Goal: Communication & Community: Answer question/provide support

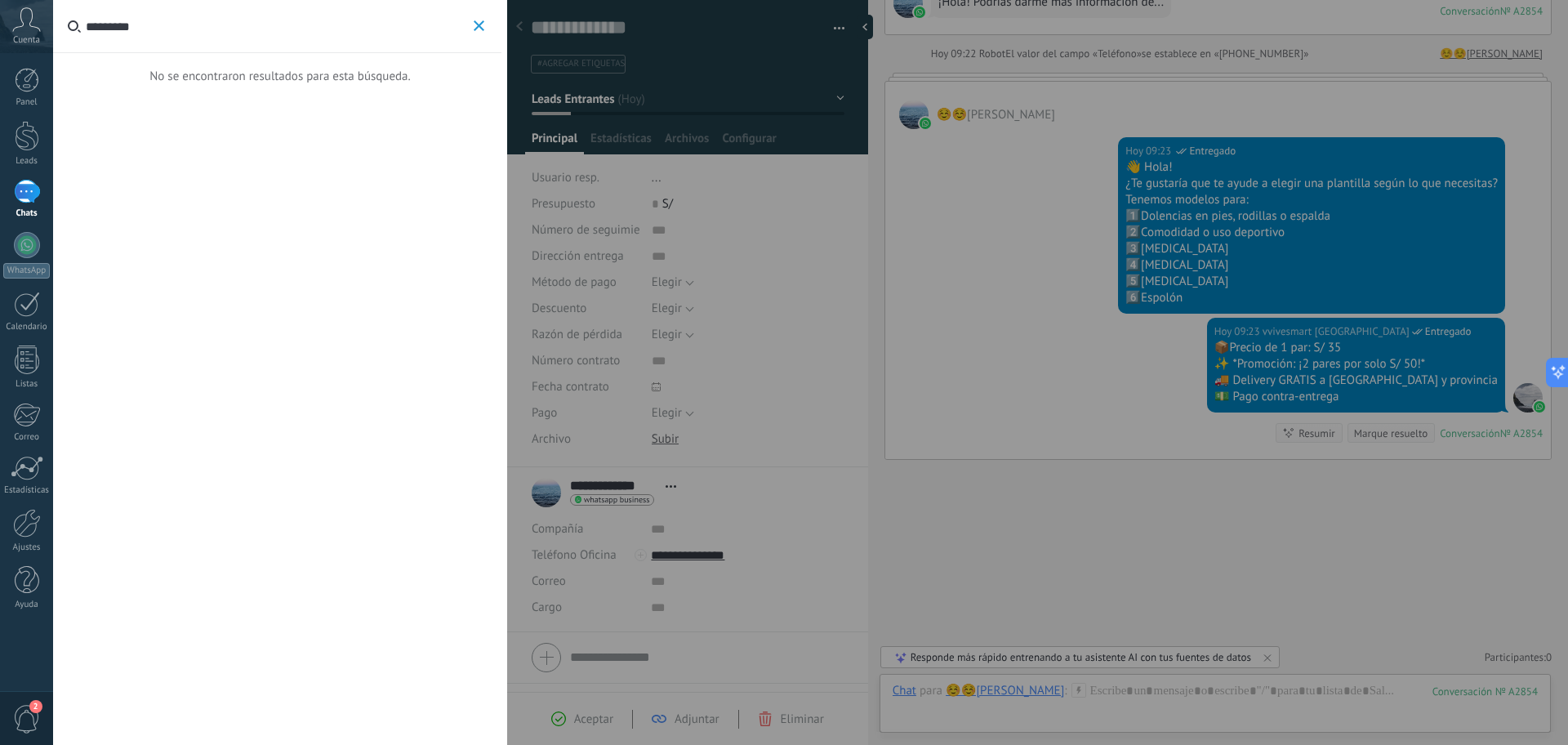
type input "*********"
click at [921, 330] on div at bounding box center [784, 372] width 1568 height 745
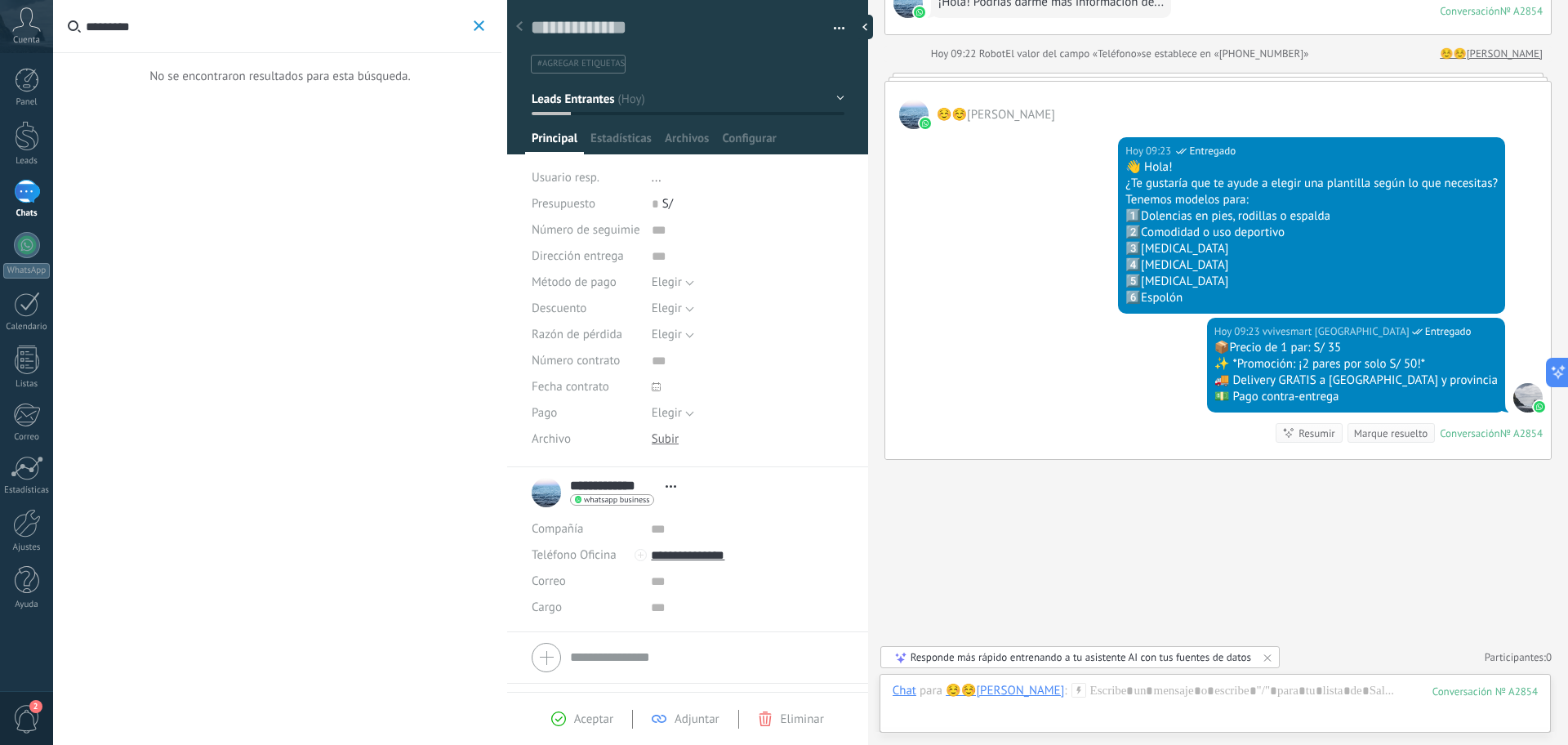
click at [479, 38] on label "*********" at bounding box center [277, 27] width 448 height 53
click at [470, 38] on input "*********" at bounding box center [277, 26] width 383 height 52
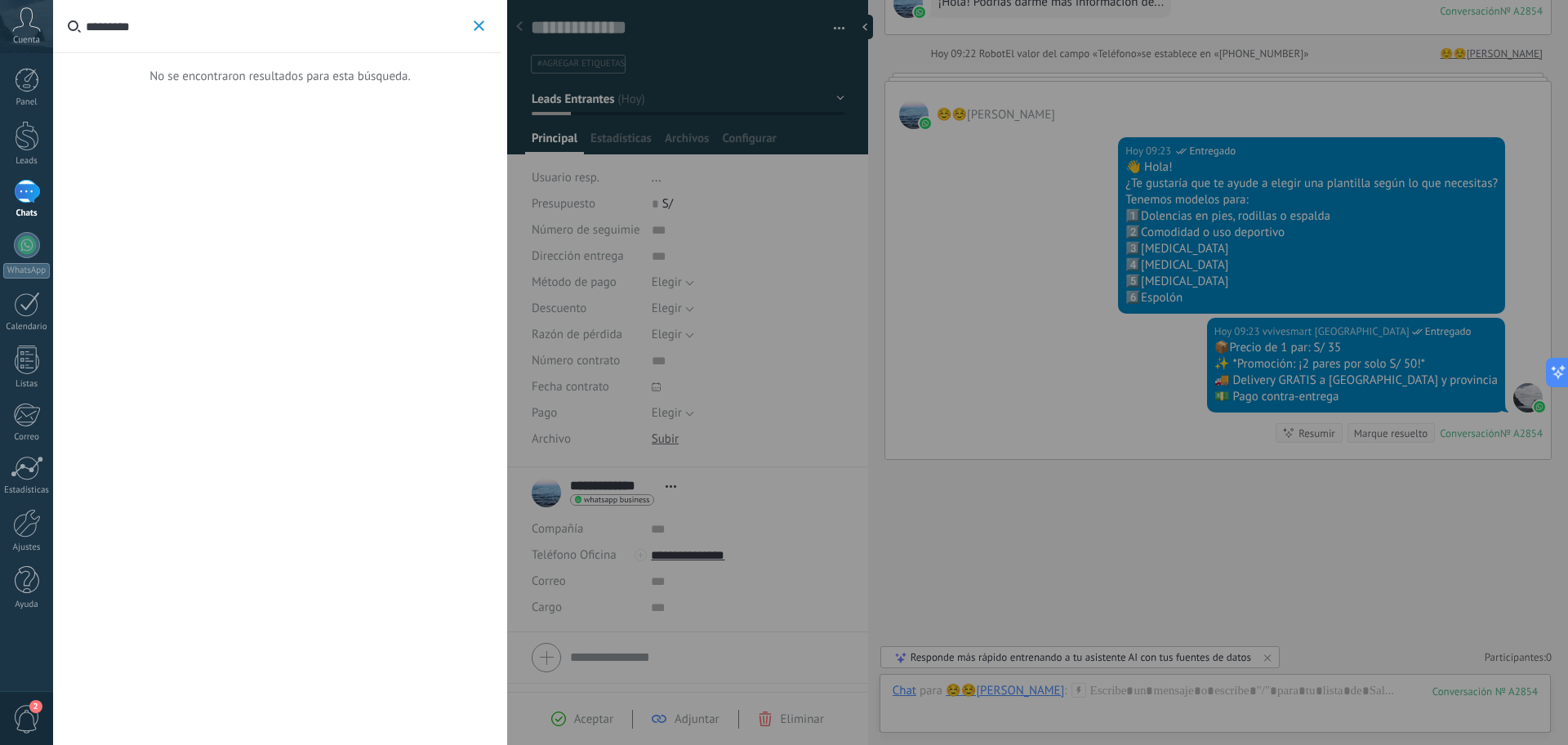
click at [477, 35] on button "*********" at bounding box center [479, 27] width 19 height 21
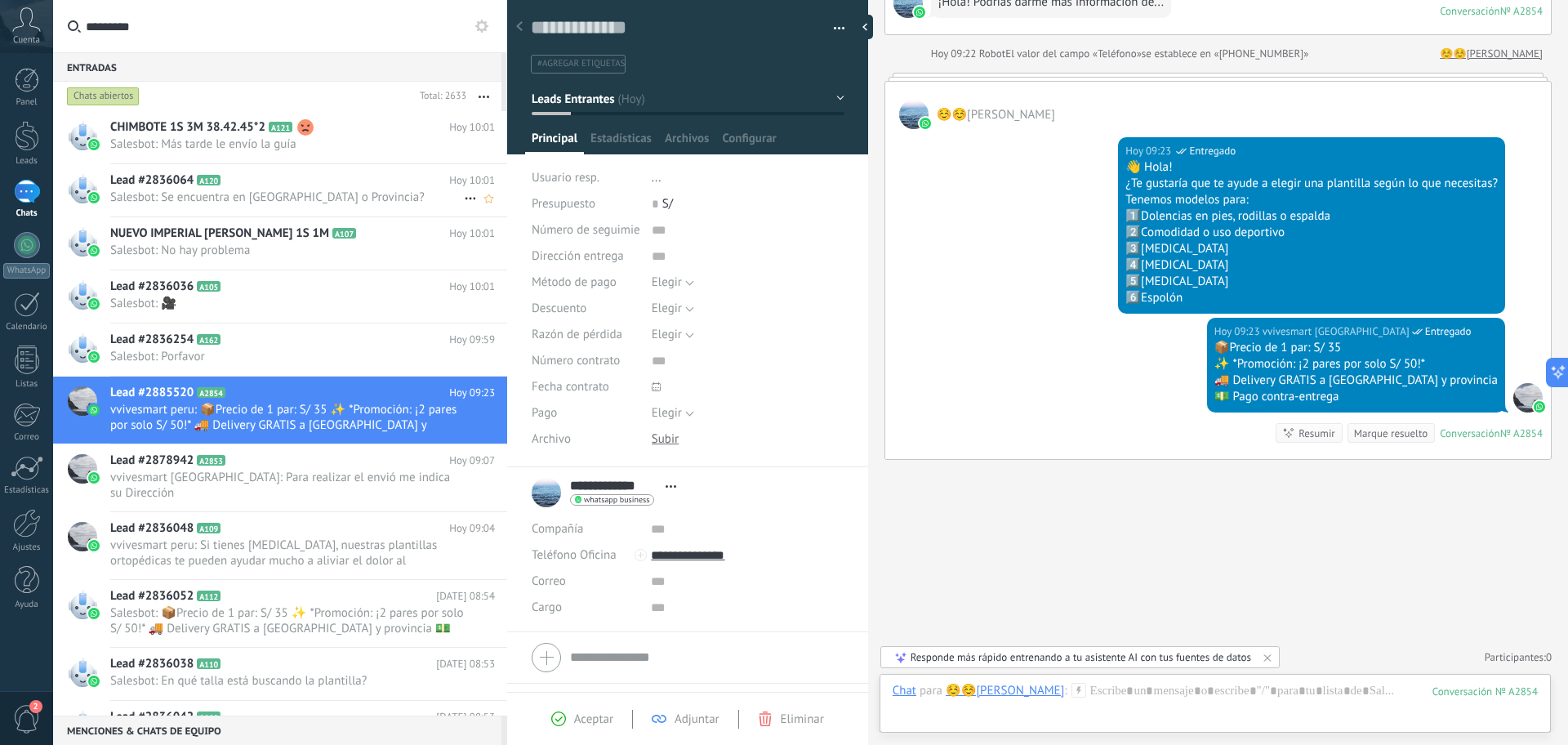
click at [389, 206] on div "Lead #2836064 A120 [DATE] 10:01 [GEOGRAPHIC_DATA]: Se encuentra en [GEOGRAPHIC_…" at bounding box center [308, 190] width 397 height 51
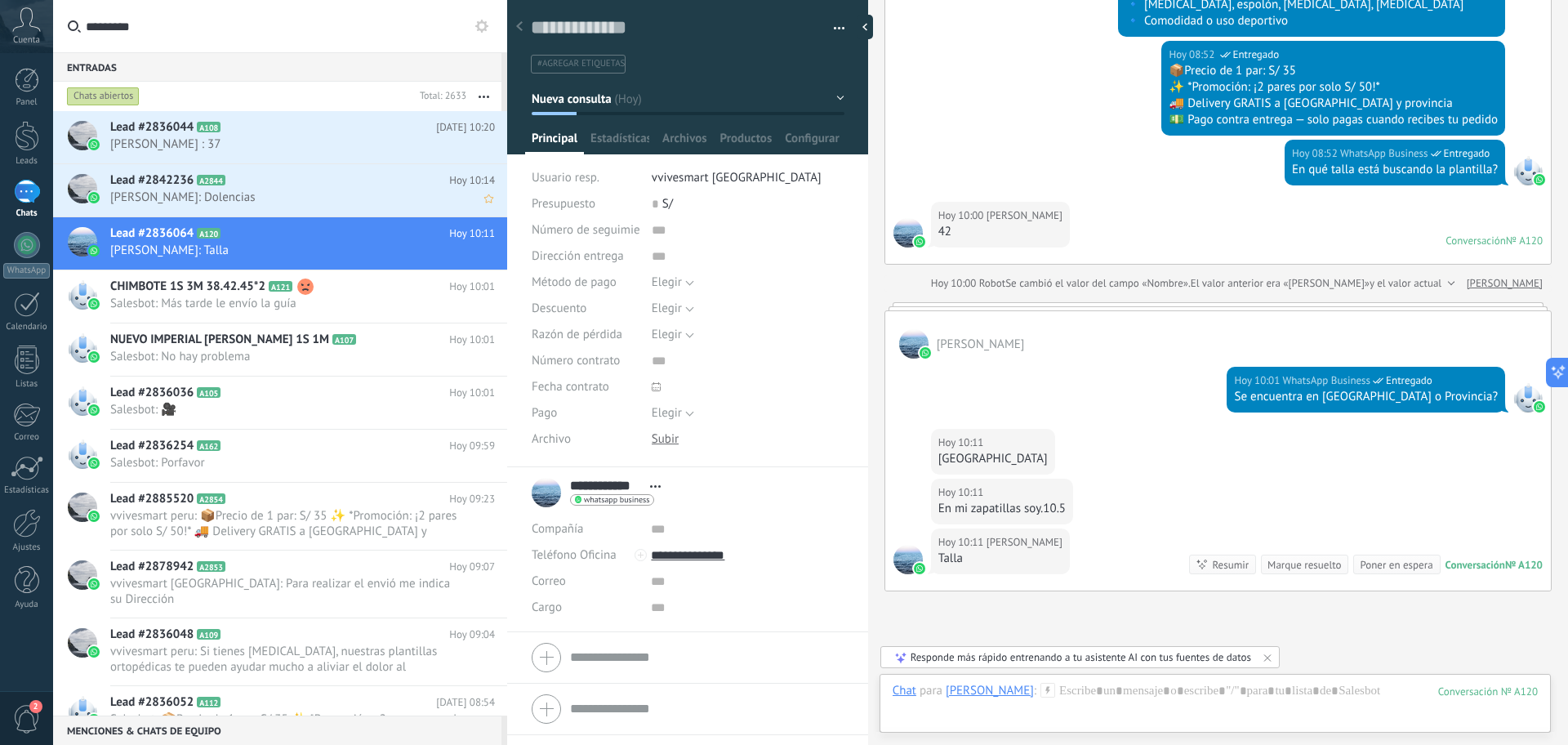
scroll to position [827, 0]
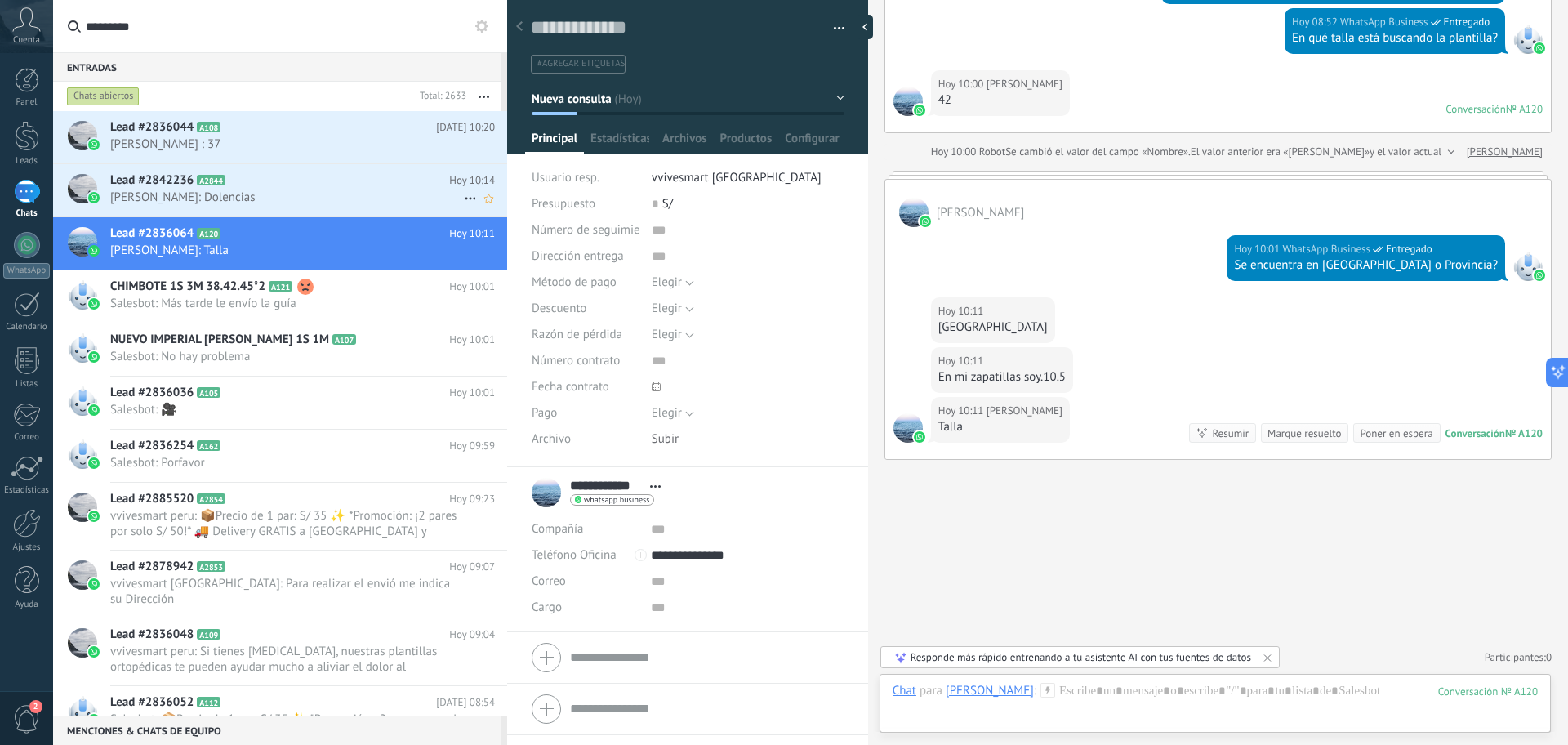
click at [297, 190] on span "[PERSON_NAME]: Dolencias" at bounding box center [287, 197] width 354 height 15
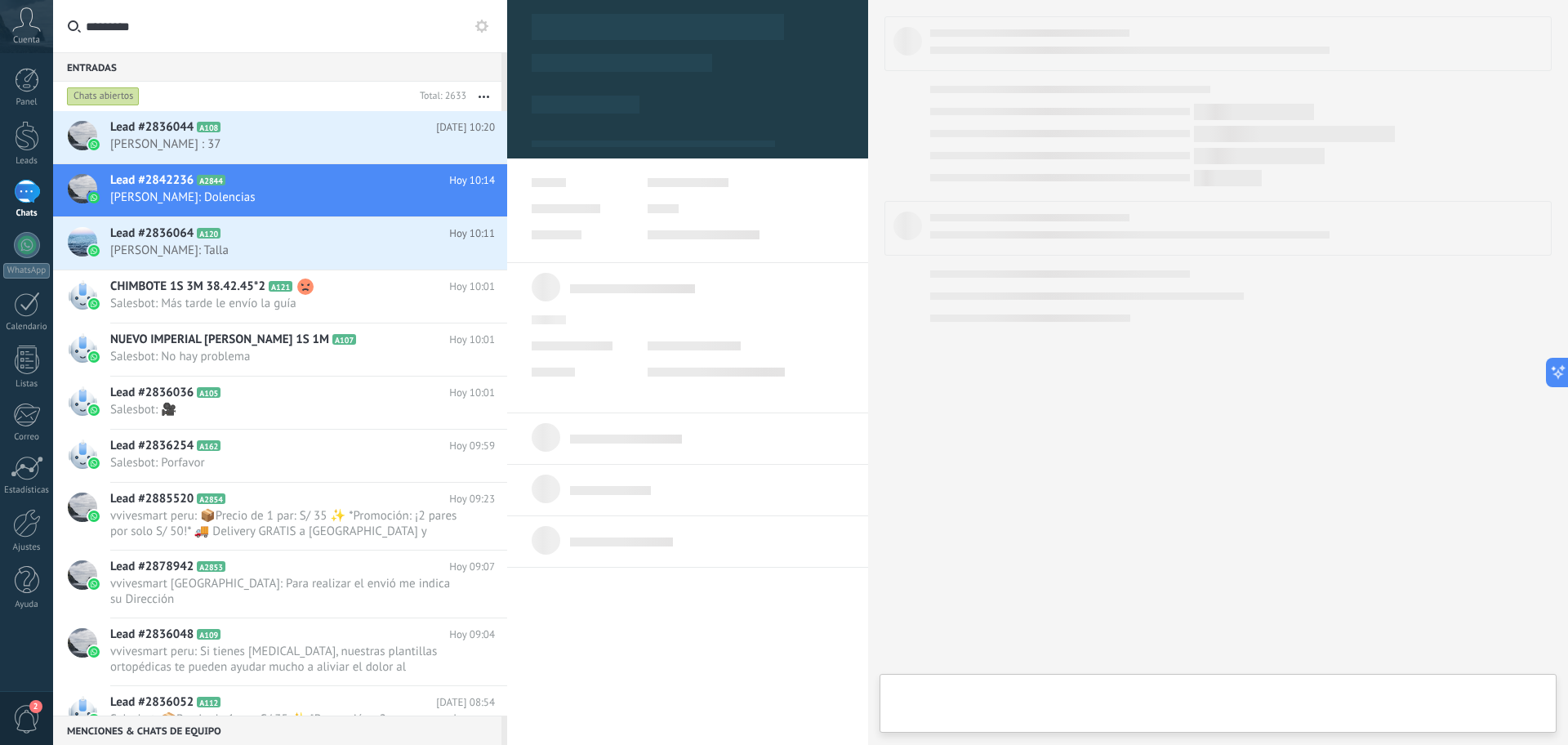
type textarea "**********"
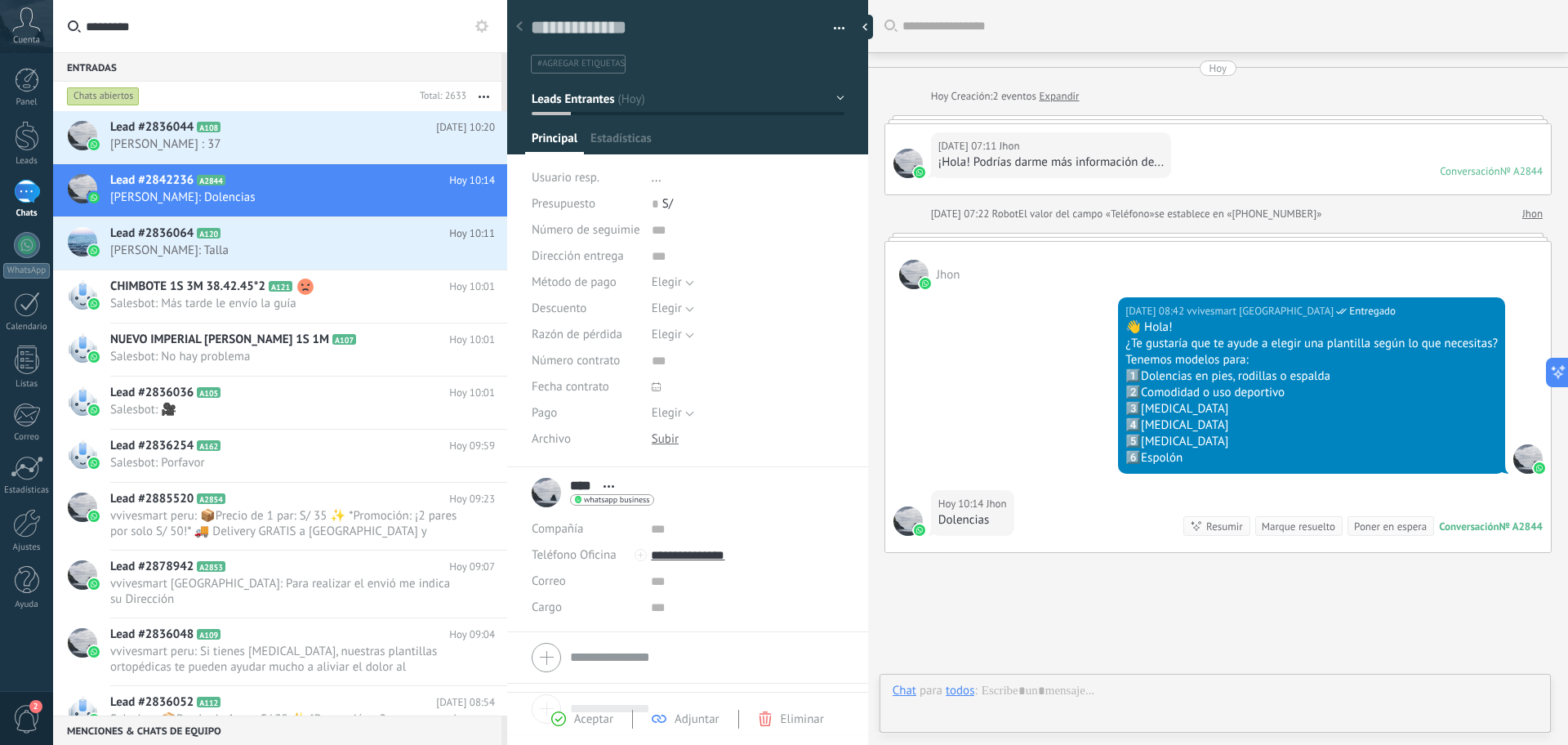
scroll to position [93, 0]
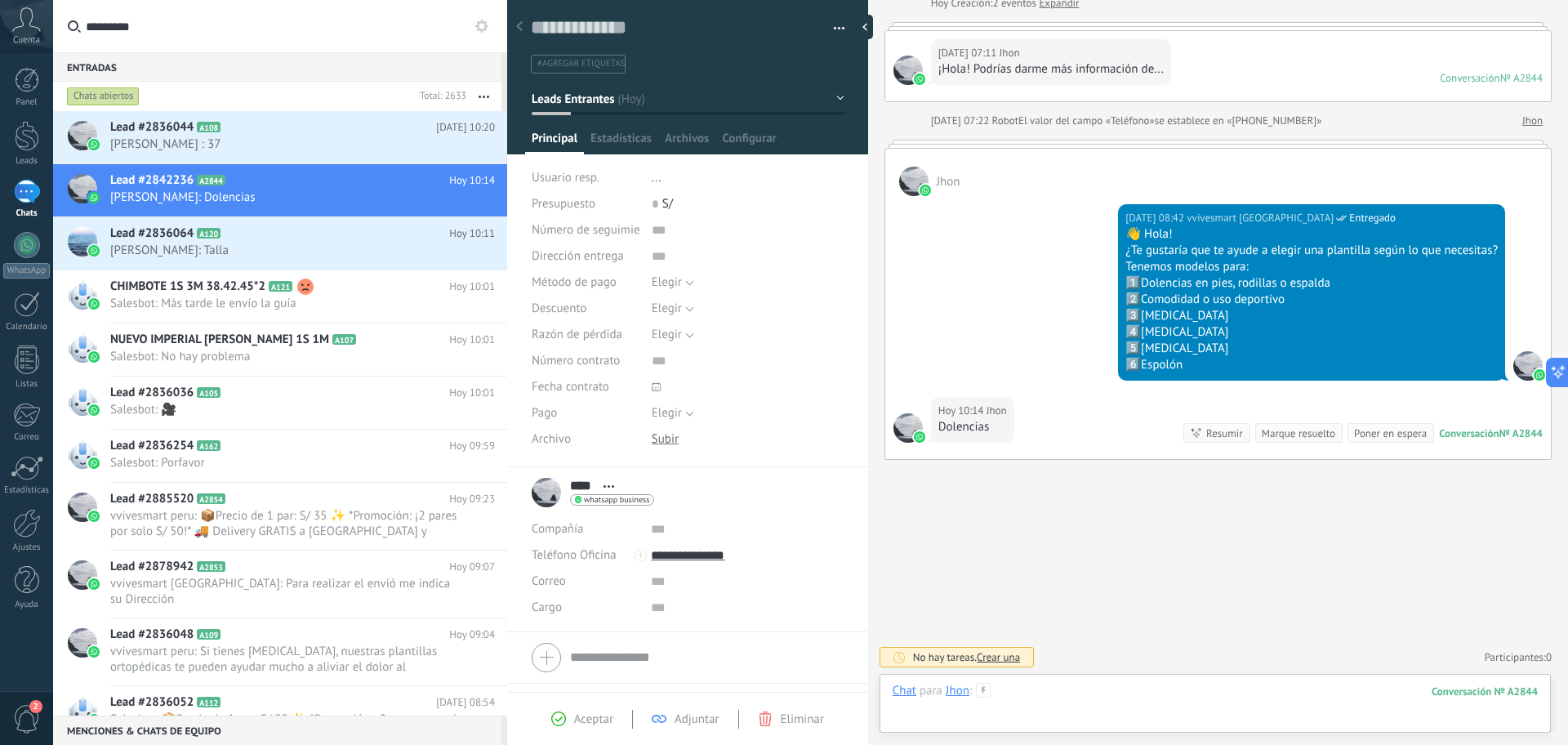
click at [1118, 698] on div at bounding box center [1215, 707] width 645 height 49
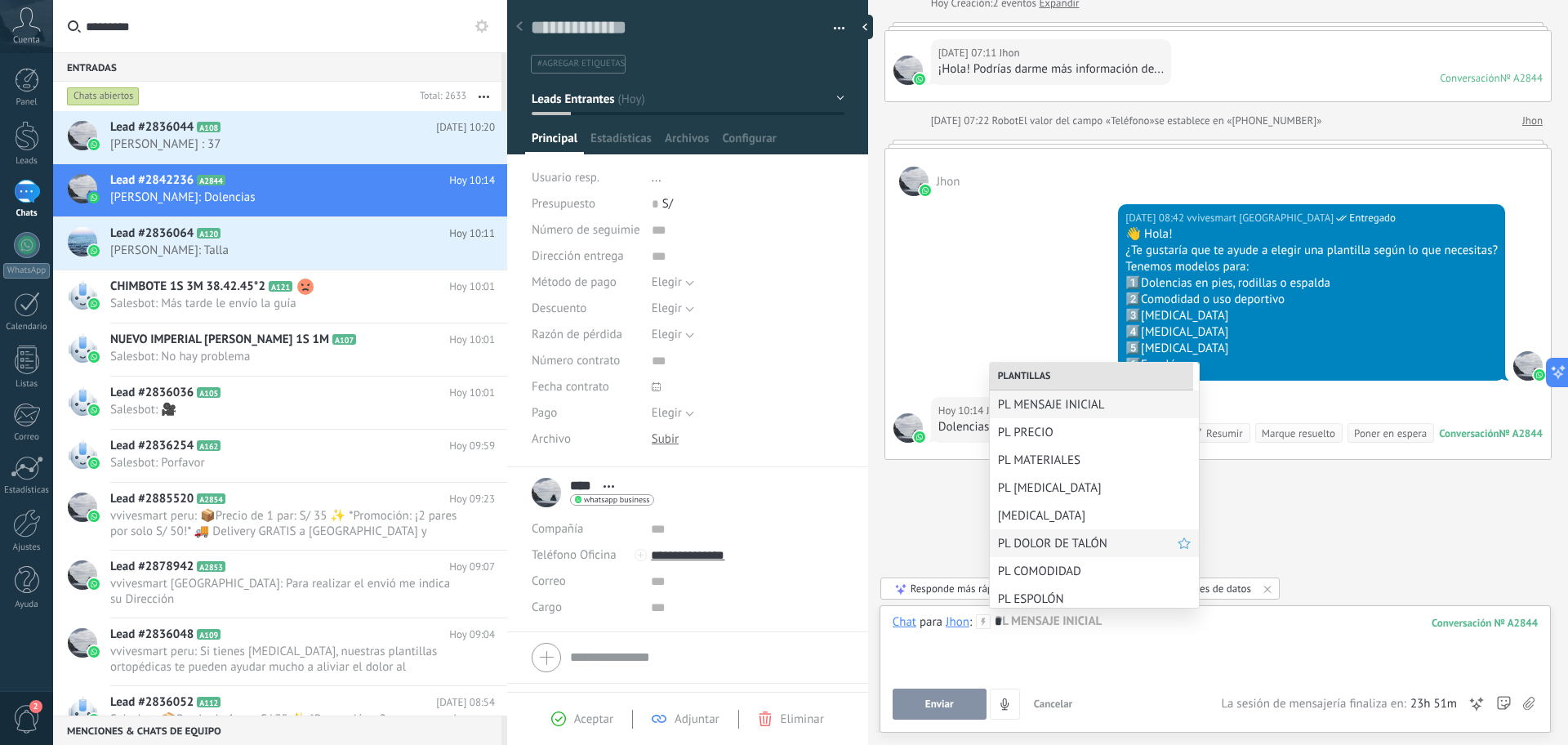
click at [1090, 546] on span "PL DOLOR DE TALÓN" at bounding box center [1087, 543] width 179 height 15
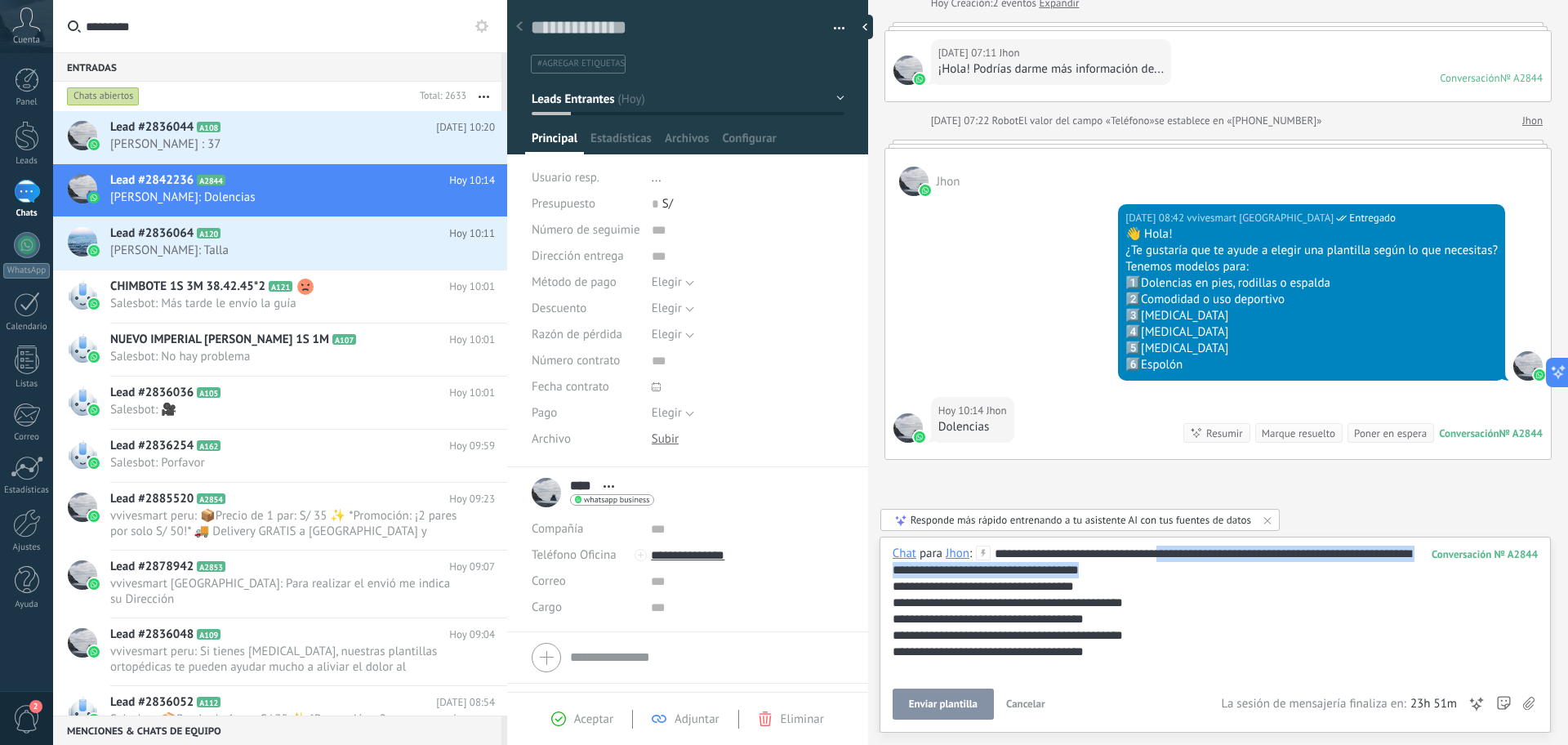
drag, startPoint x: 1159, startPoint y: 557, endPoint x: 1220, endPoint y: 567, distance: 61.8
click at [1220, 567] on div "**********" at bounding box center [1215, 611] width 645 height 131
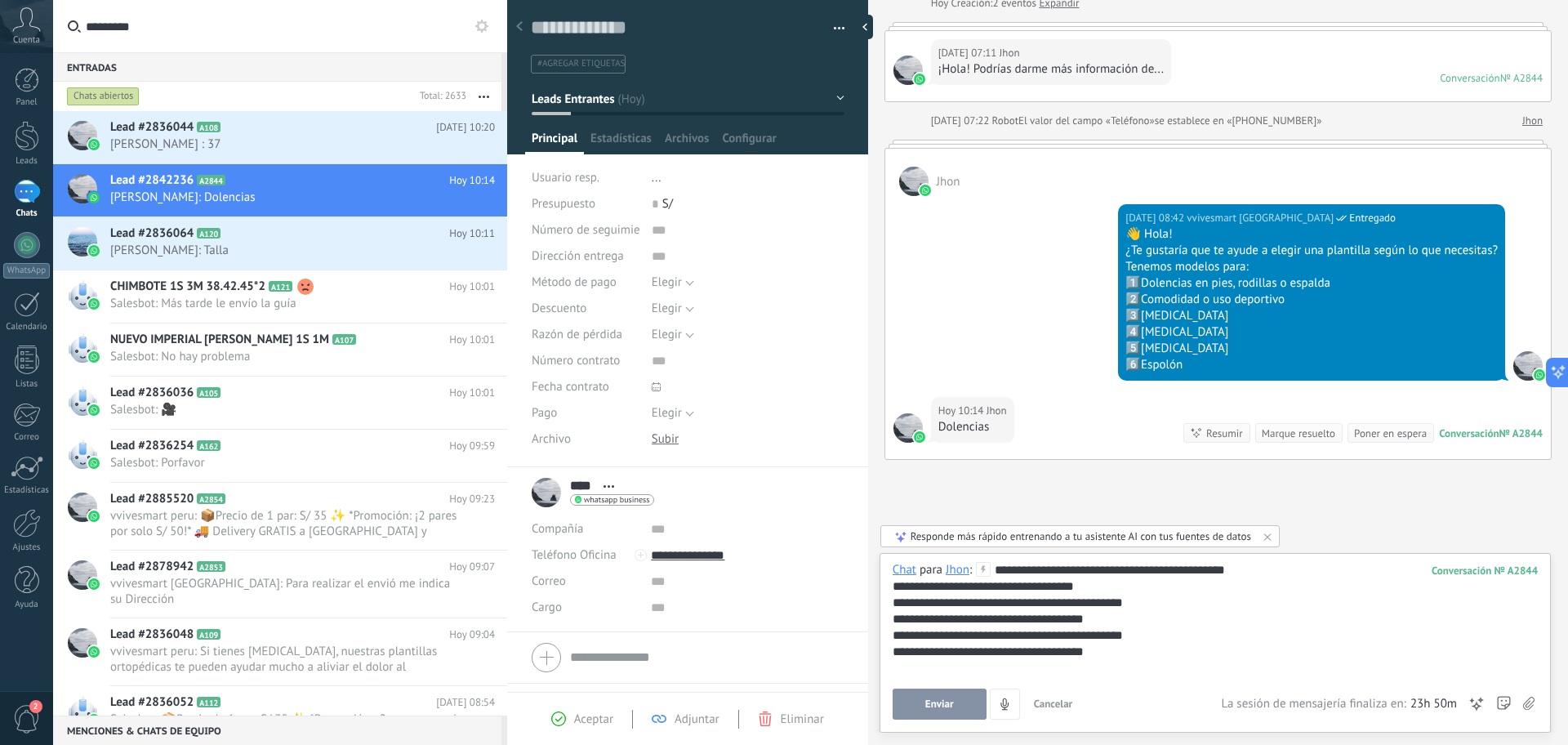
click at [910, 722] on div "**********" at bounding box center [1215, 642] width 671 height 179
click at [956, 679] on div "**********" at bounding box center [1215, 641] width 645 height 158
click at [956, 698] on button "Enviar" at bounding box center [939, 703] width 94 height 31
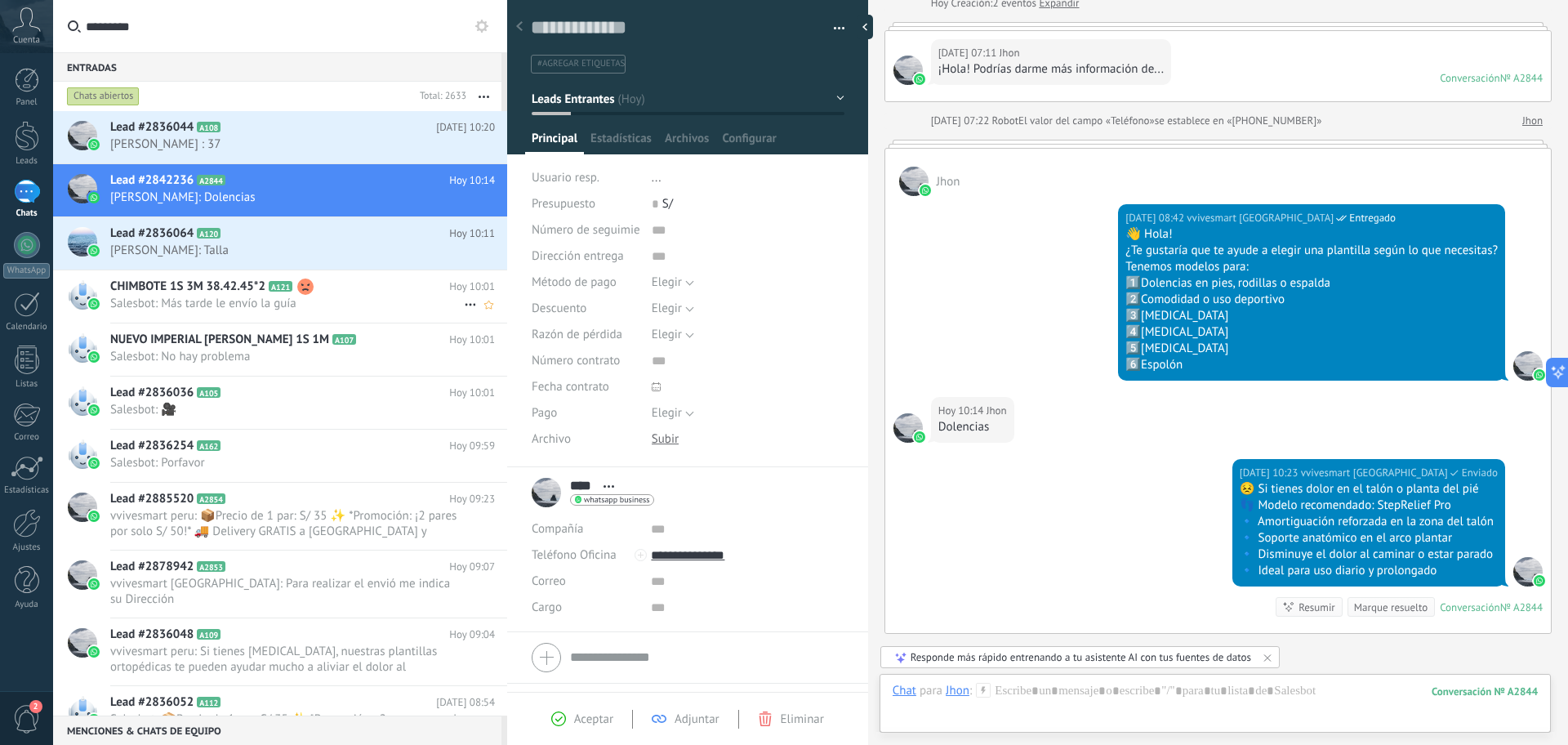
scroll to position [267, 0]
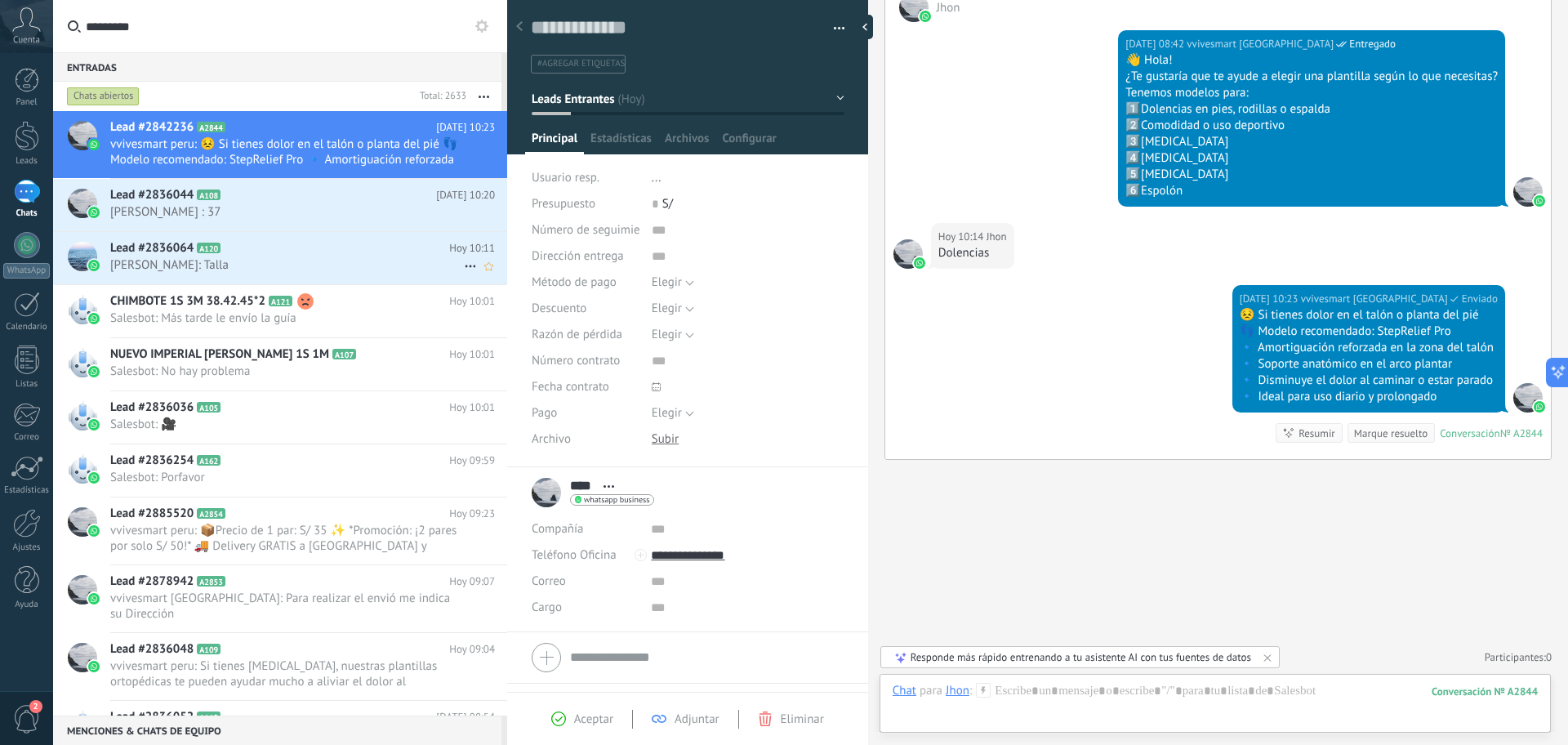
click at [367, 251] on h2 "Lead #2836064 A120" at bounding box center [279, 248] width 339 height 16
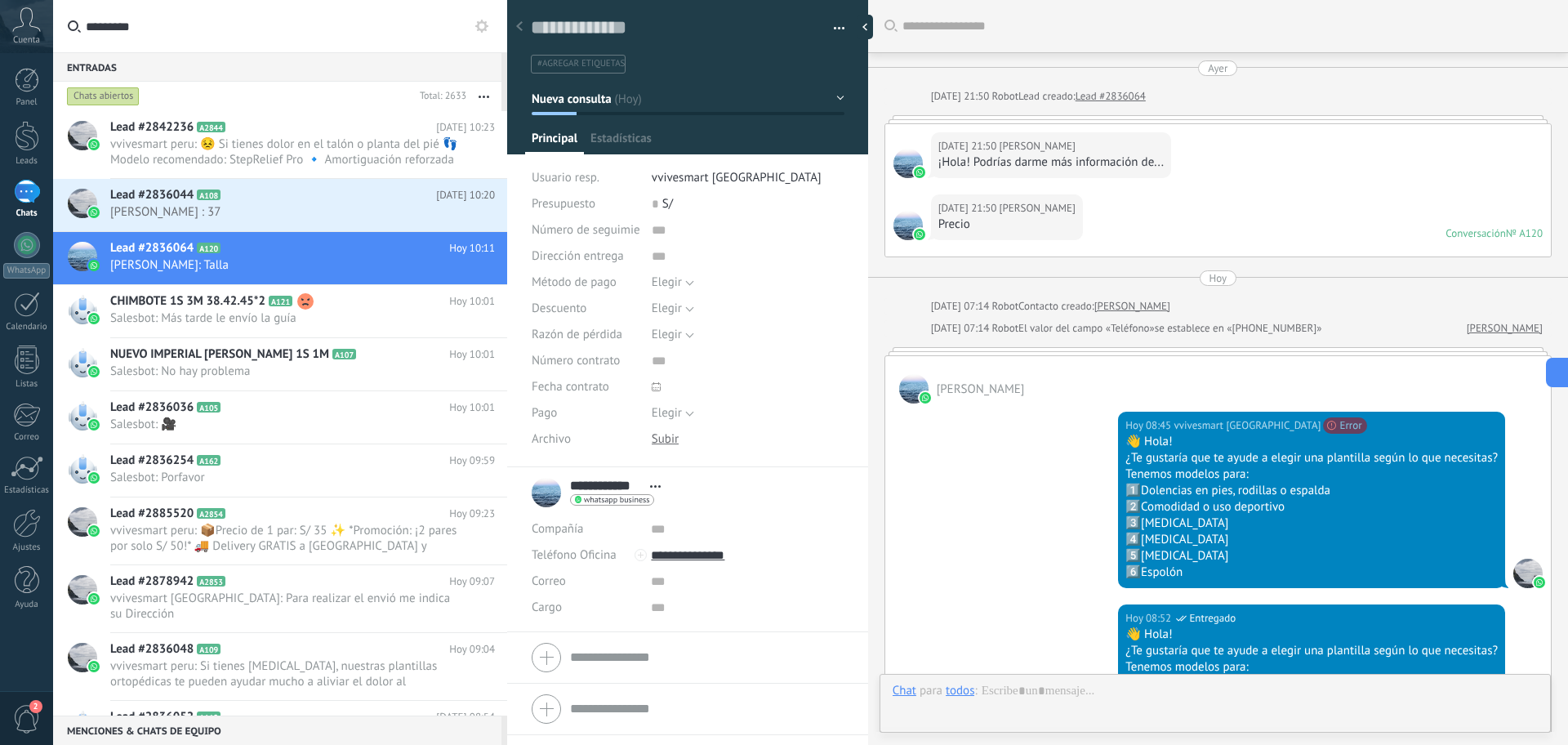
scroll to position [827, 0]
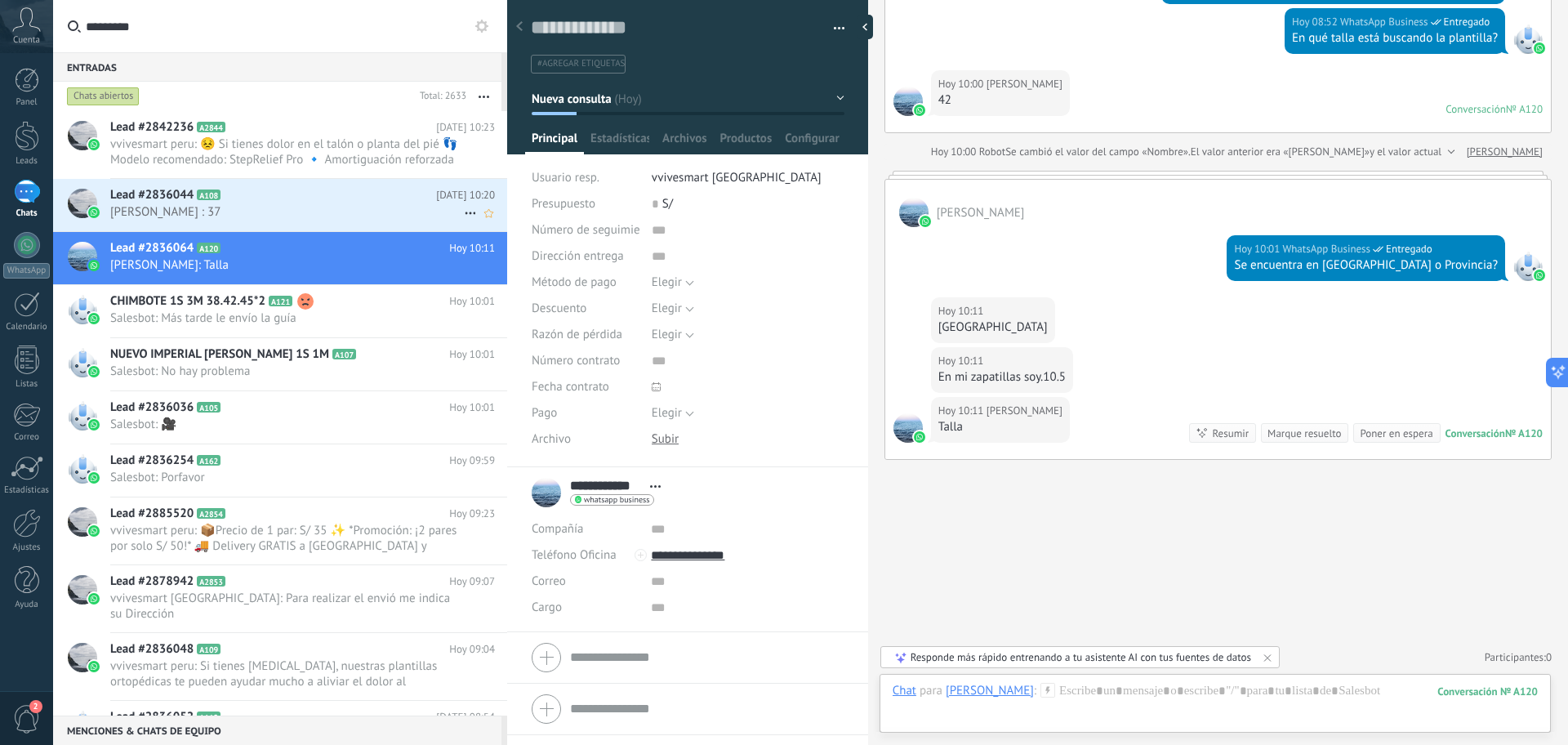
click at [327, 204] on span "[PERSON_NAME] ️: 37" at bounding box center [287, 212] width 354 height 15
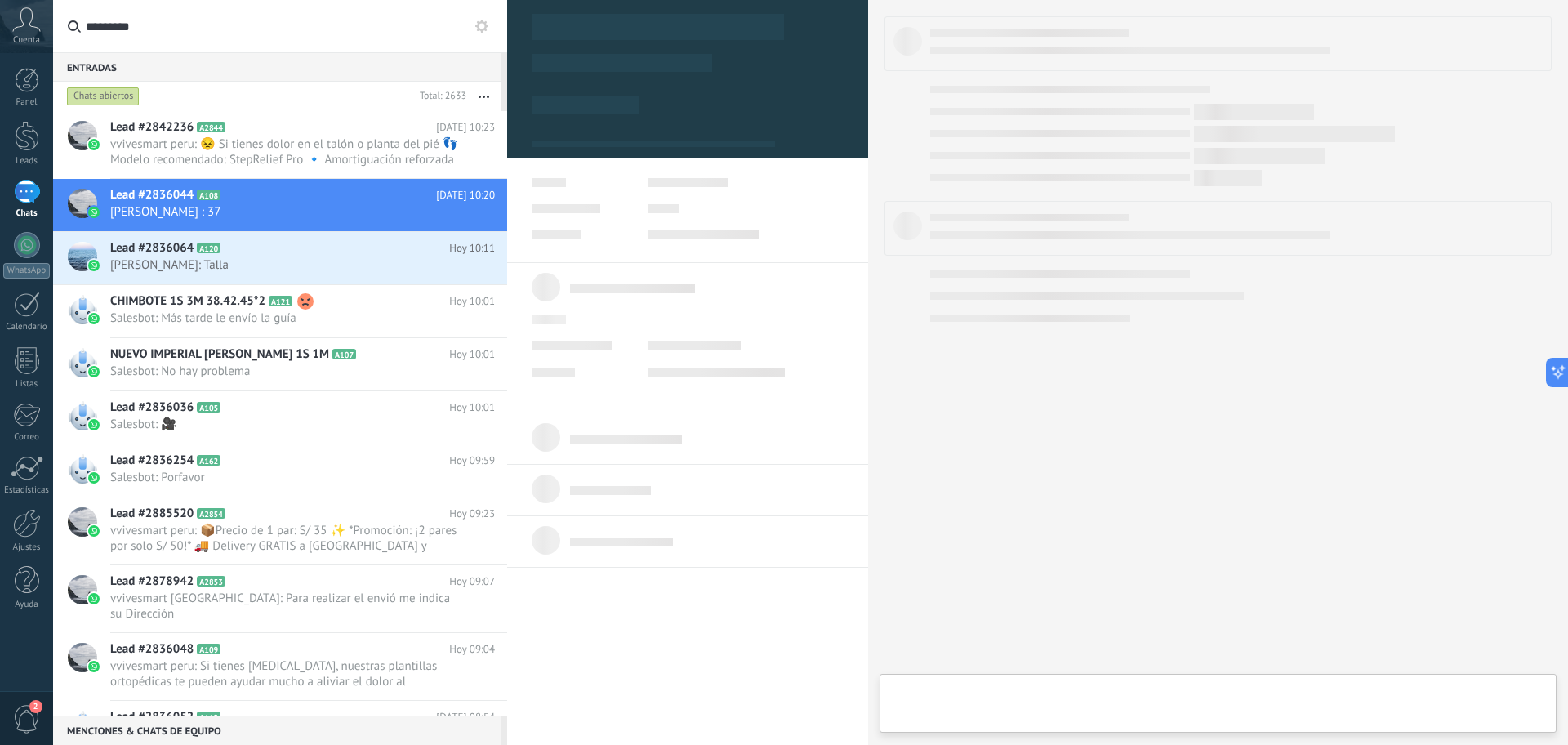
type textarea "**********"
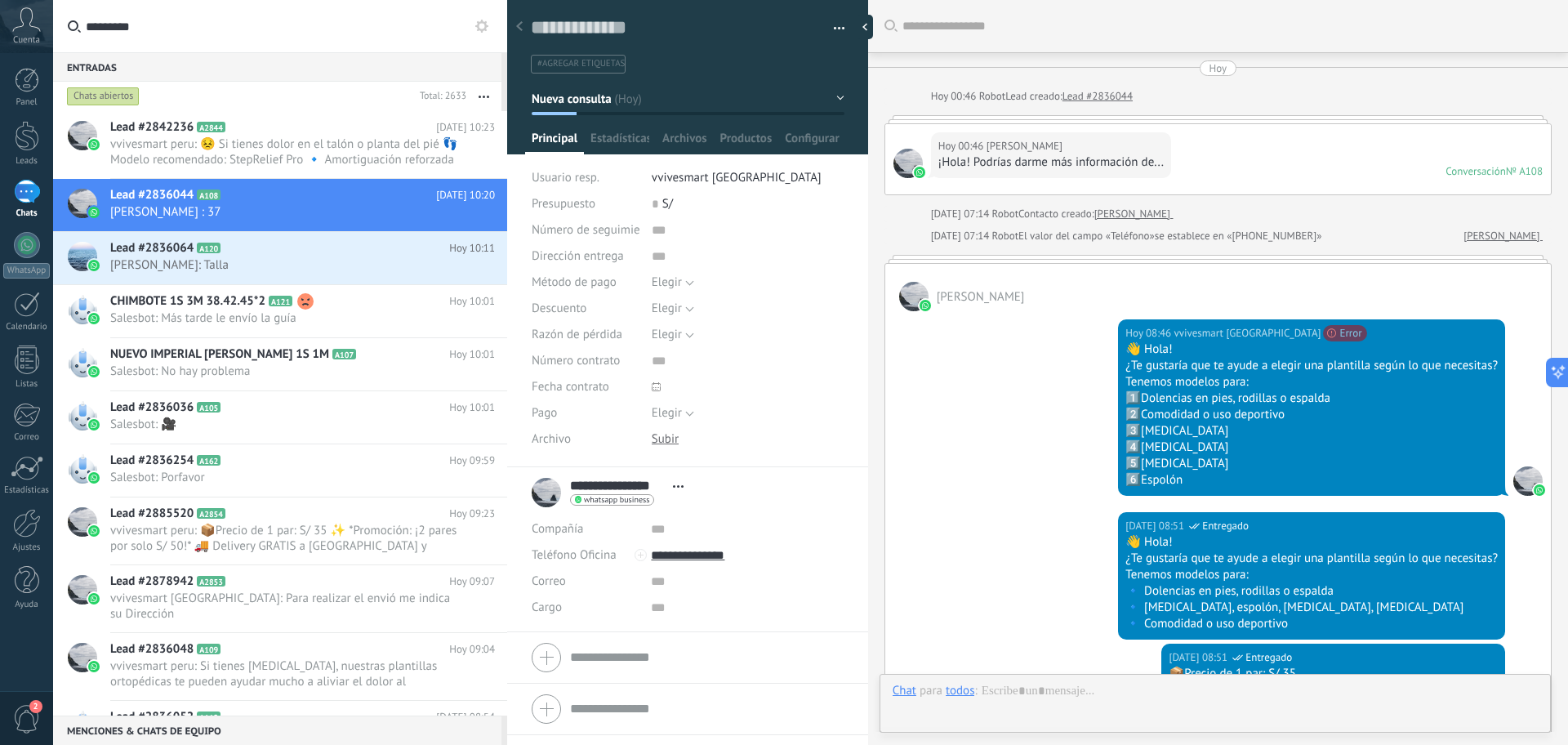
scroll to position [407, 0]
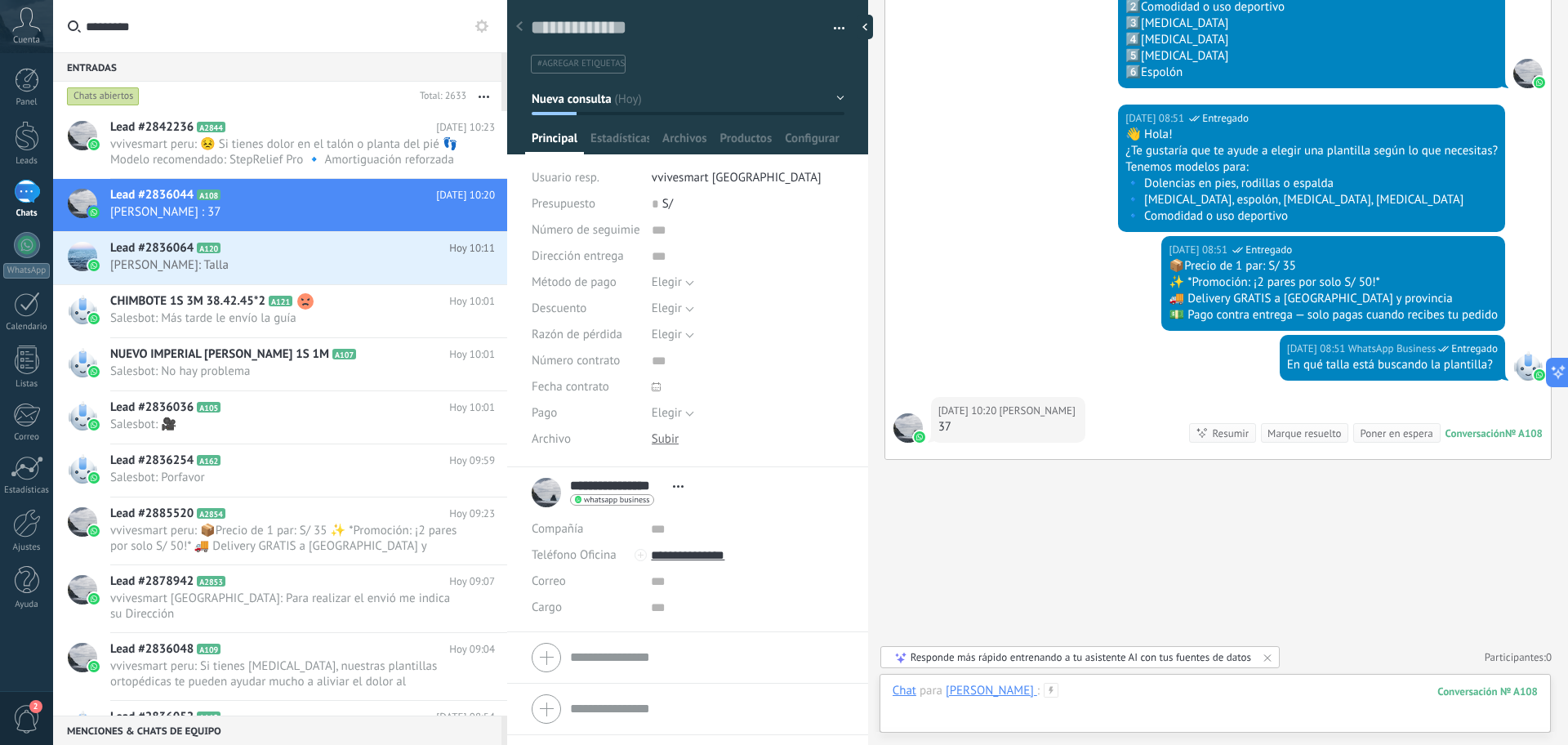
click at [1207, 710] on div at bounding box center [1215, 707] width 645 height 49
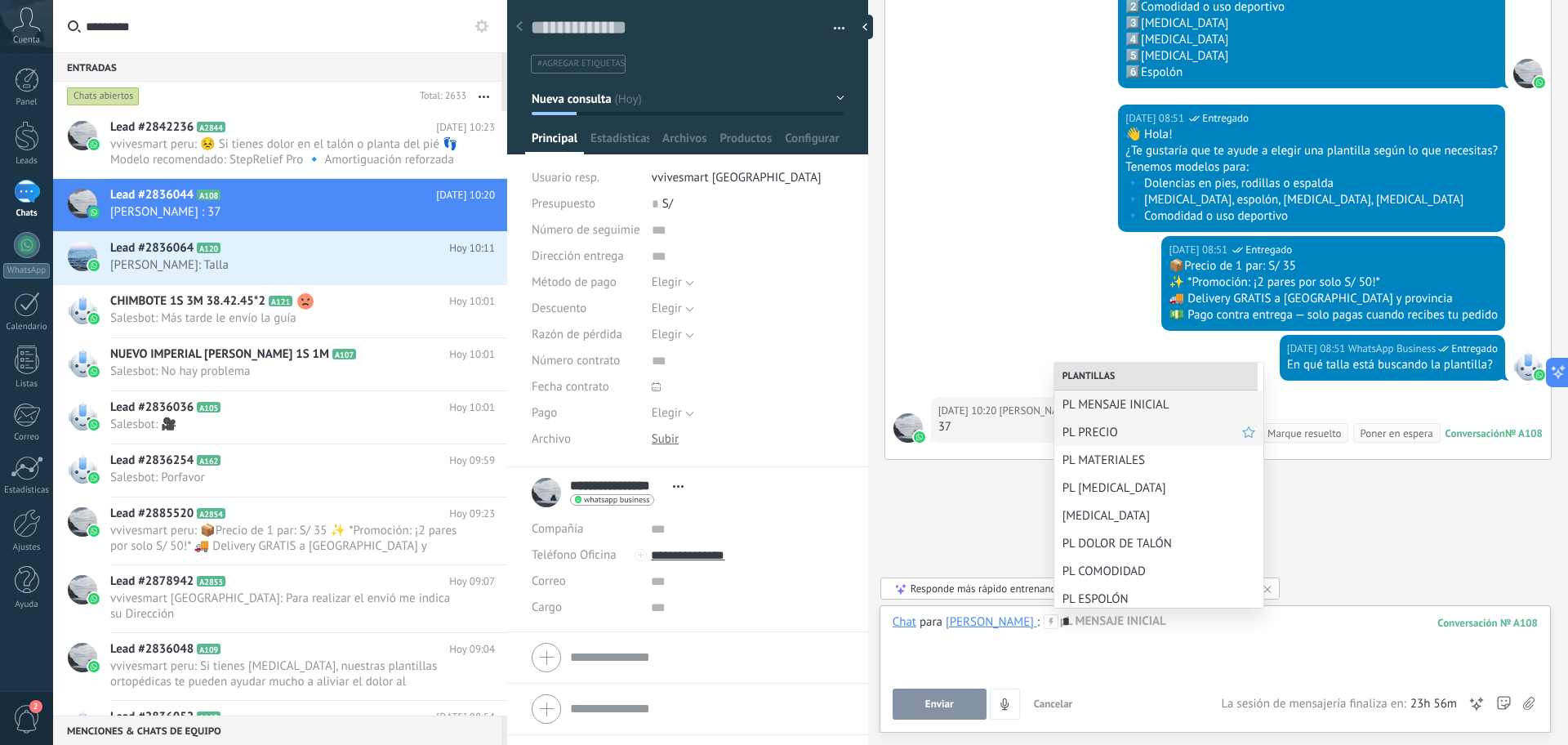
click at [1131, 437] on span "PL PRECIO" at bounding box center [1151, 432] width 179 height 15
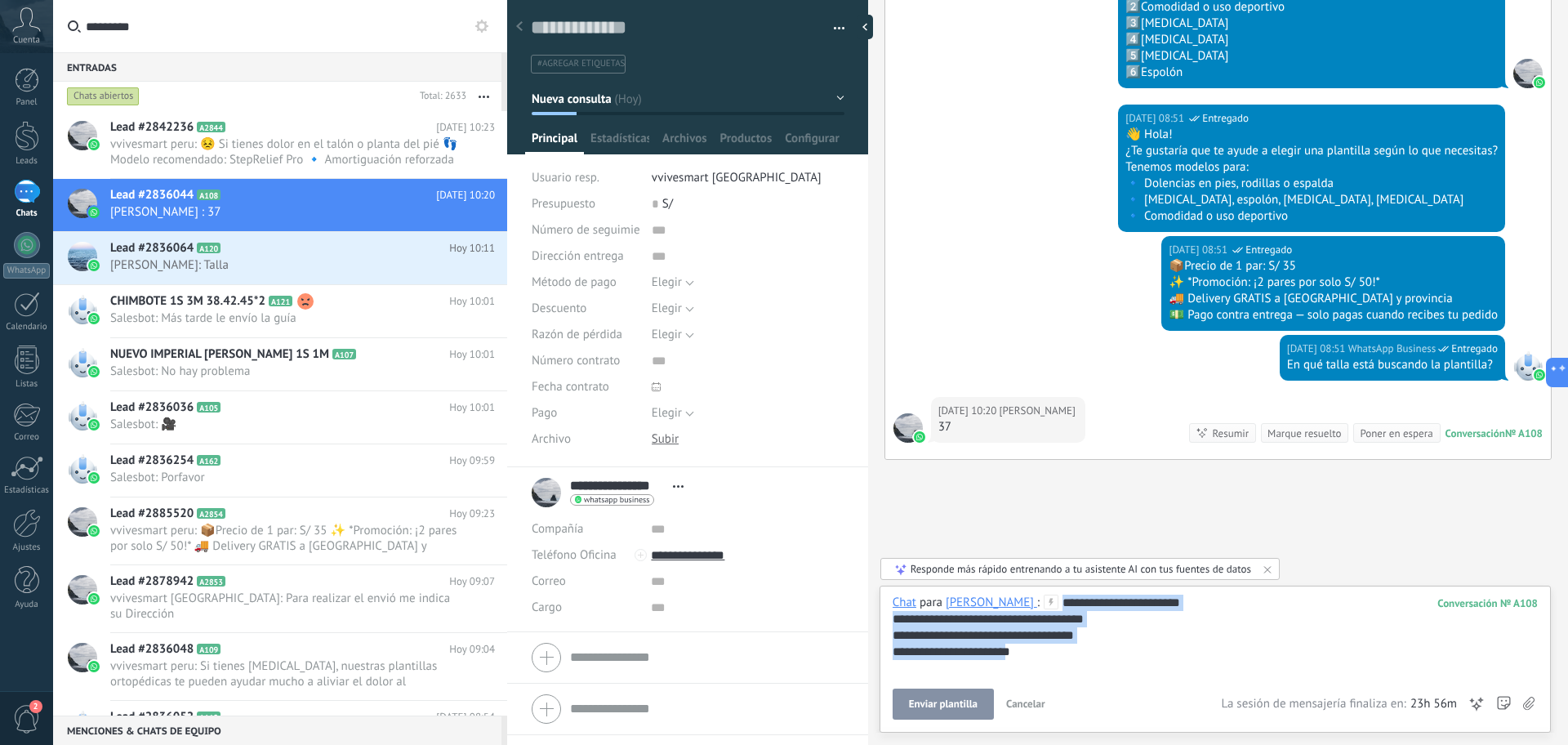
drag, startPoint x: 1087, startPoint y: 672, endPoint x: 719, endPoint y: 552, distance: 387.1
click at [719, 552] on div "Guardar y crear Imprimir Administrar etiquetas" at bounding box center [1037, 372] width 1061 height 745
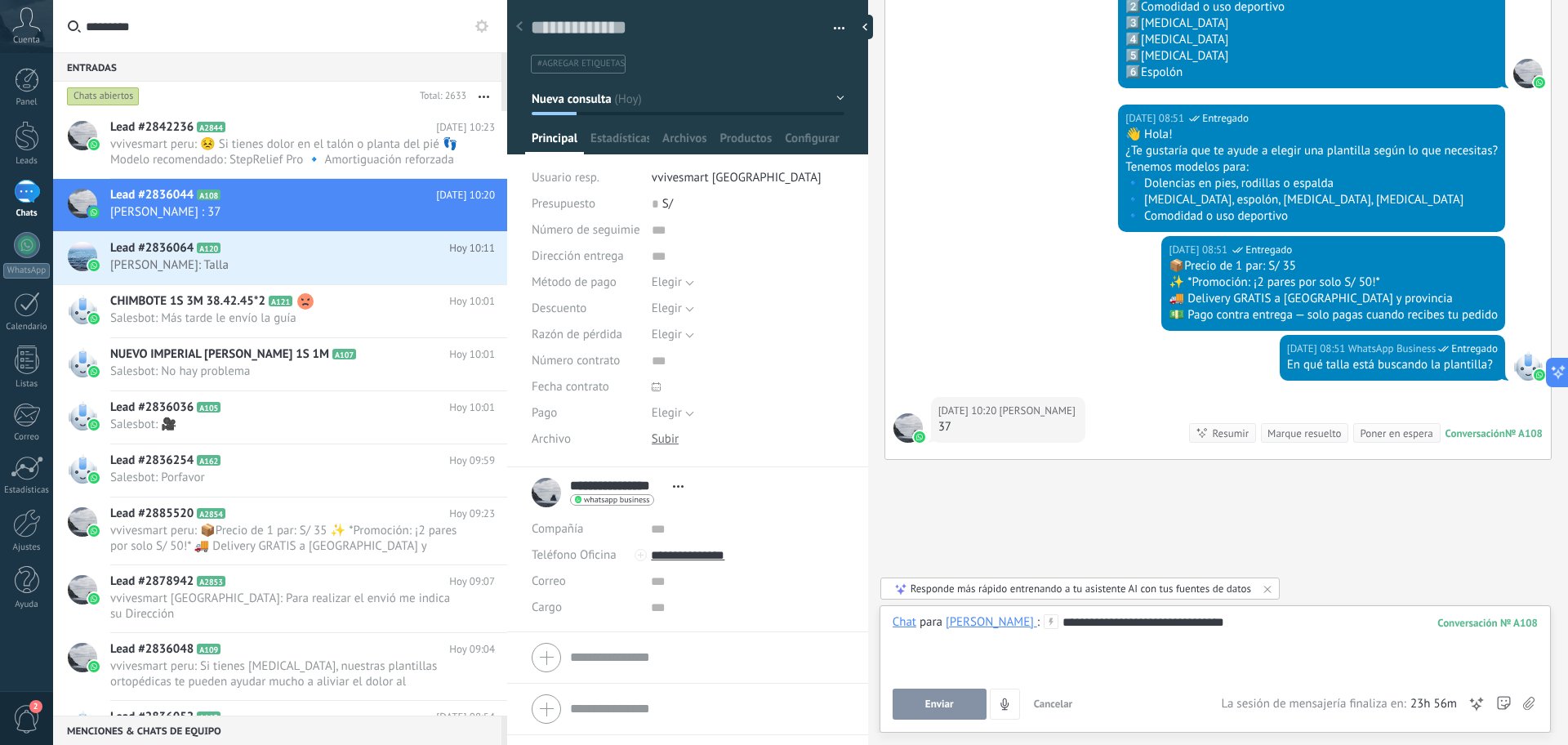
click at [954, 710] on button "Enviar" at bounding box center [939, 703] width 94 height 31
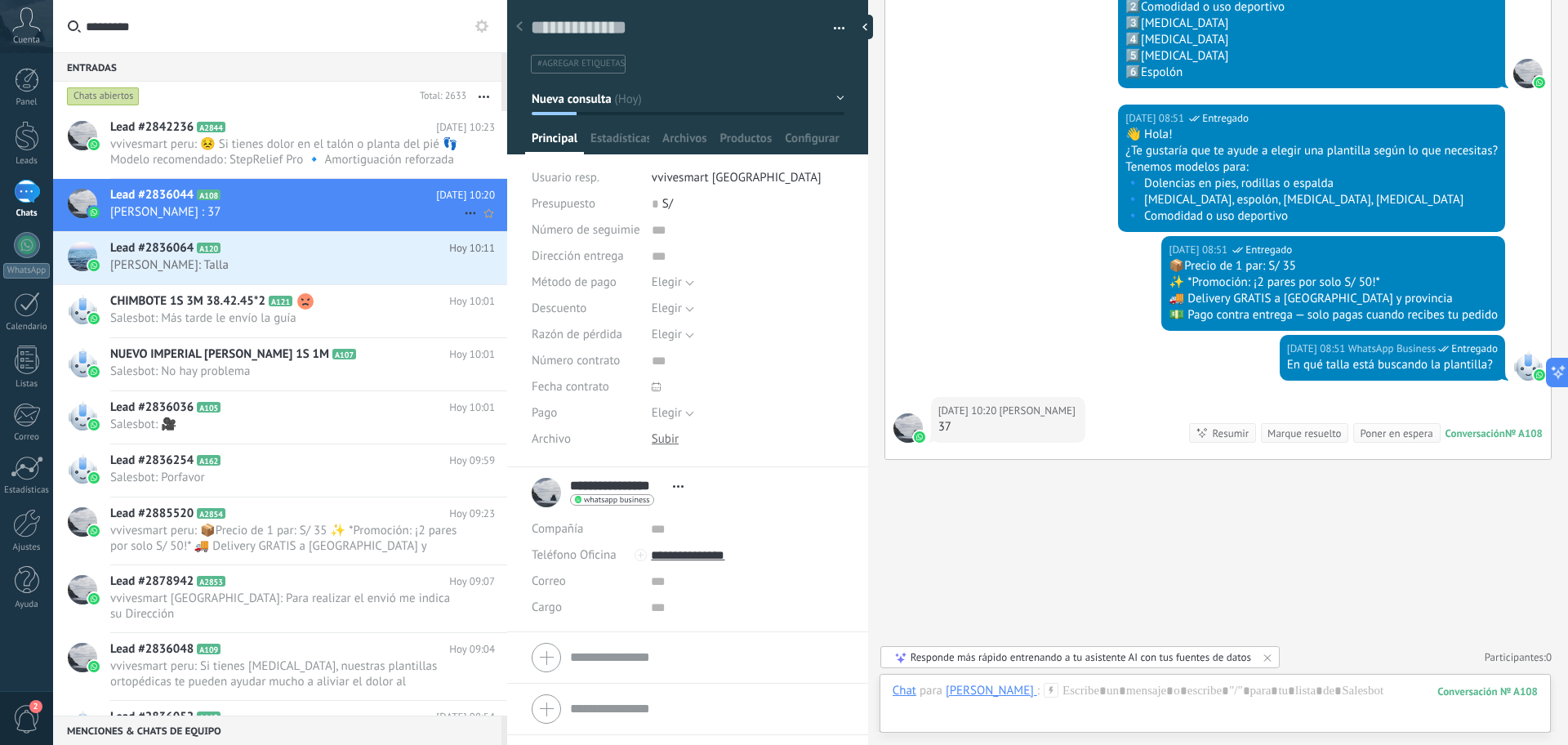
scroll to position [500, 0]
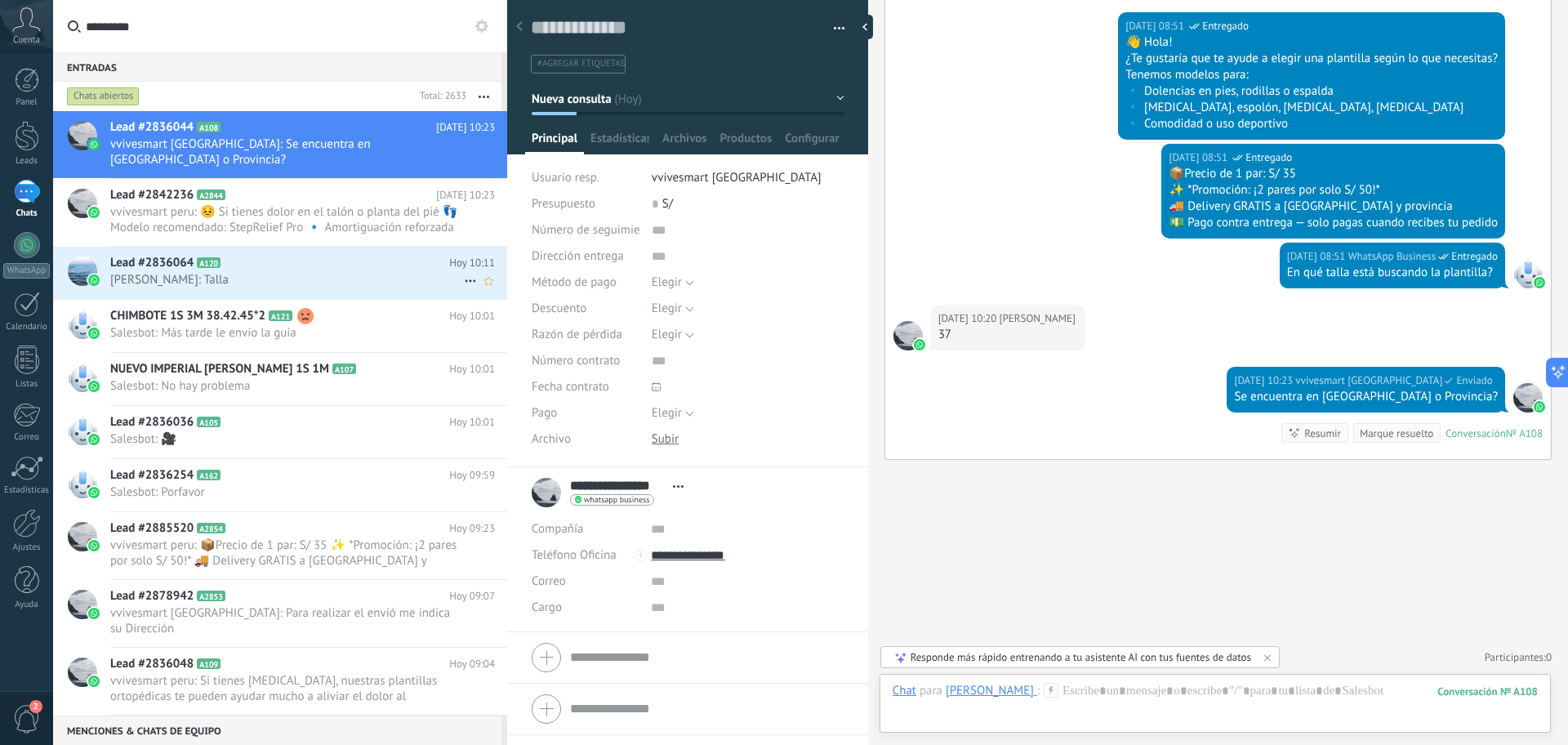
click at [280, 271] on span "[PERSON_NAME]: Talla" at bounding box center [287, 279] width 354 height 15
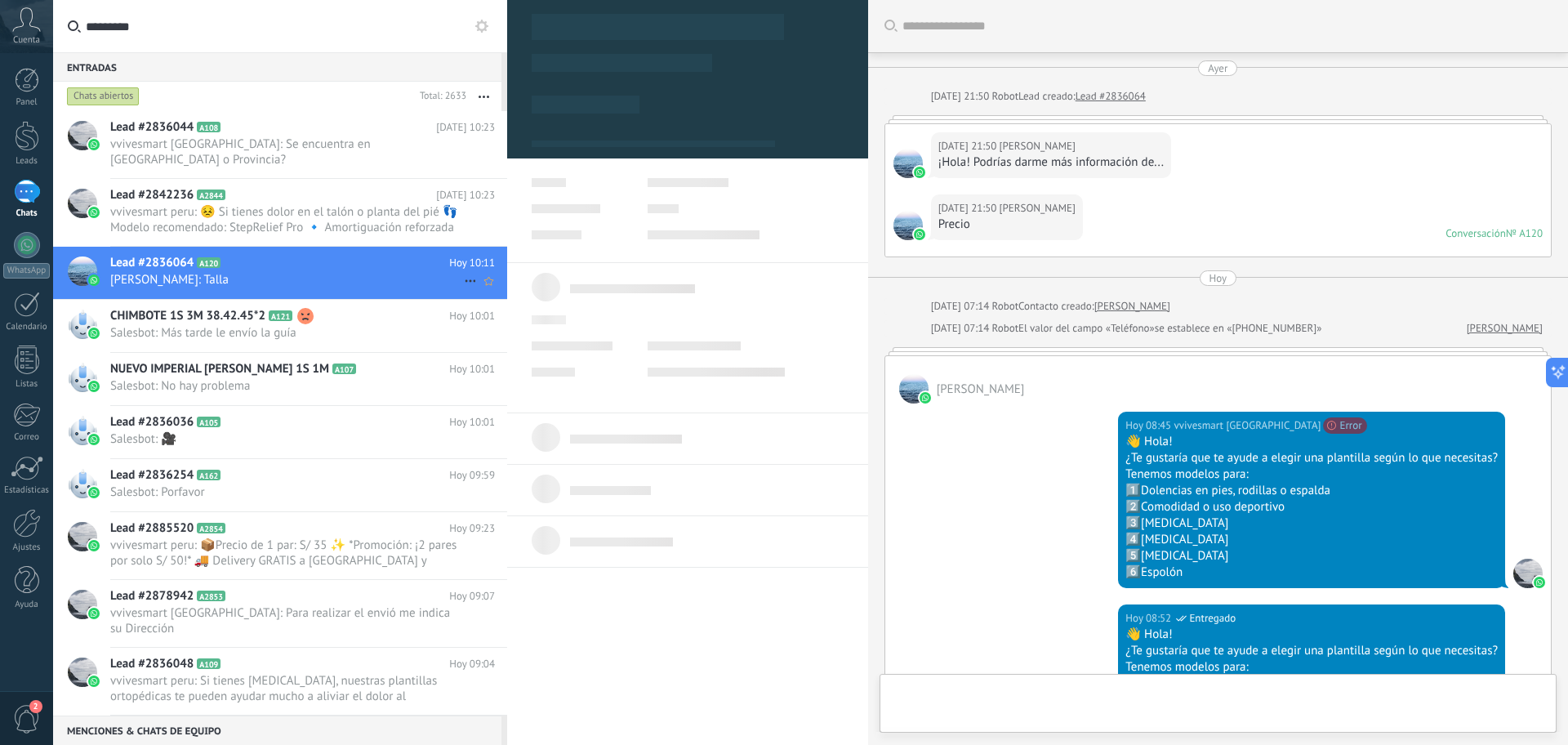
type textarea "**********"
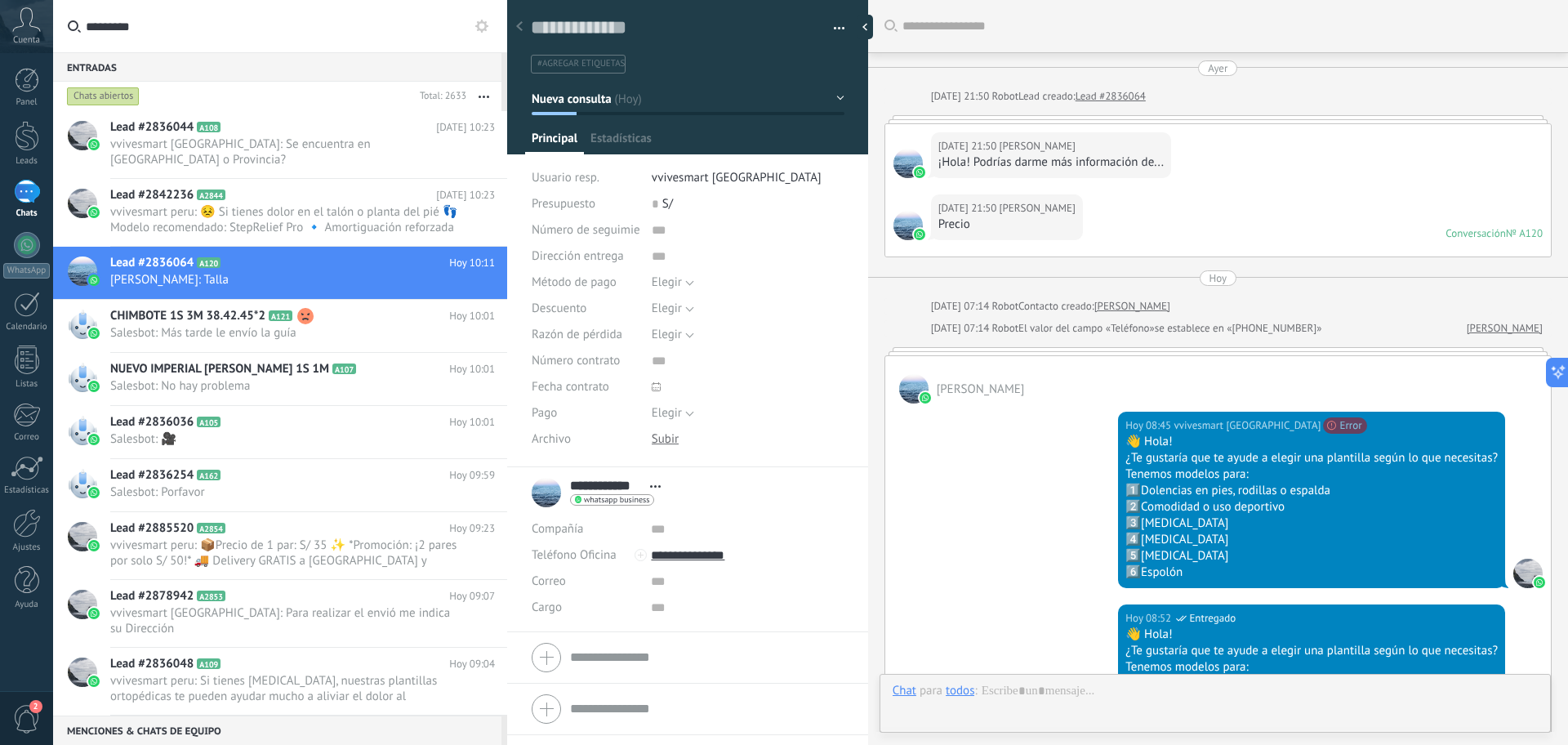
scroll to position [827, 0]
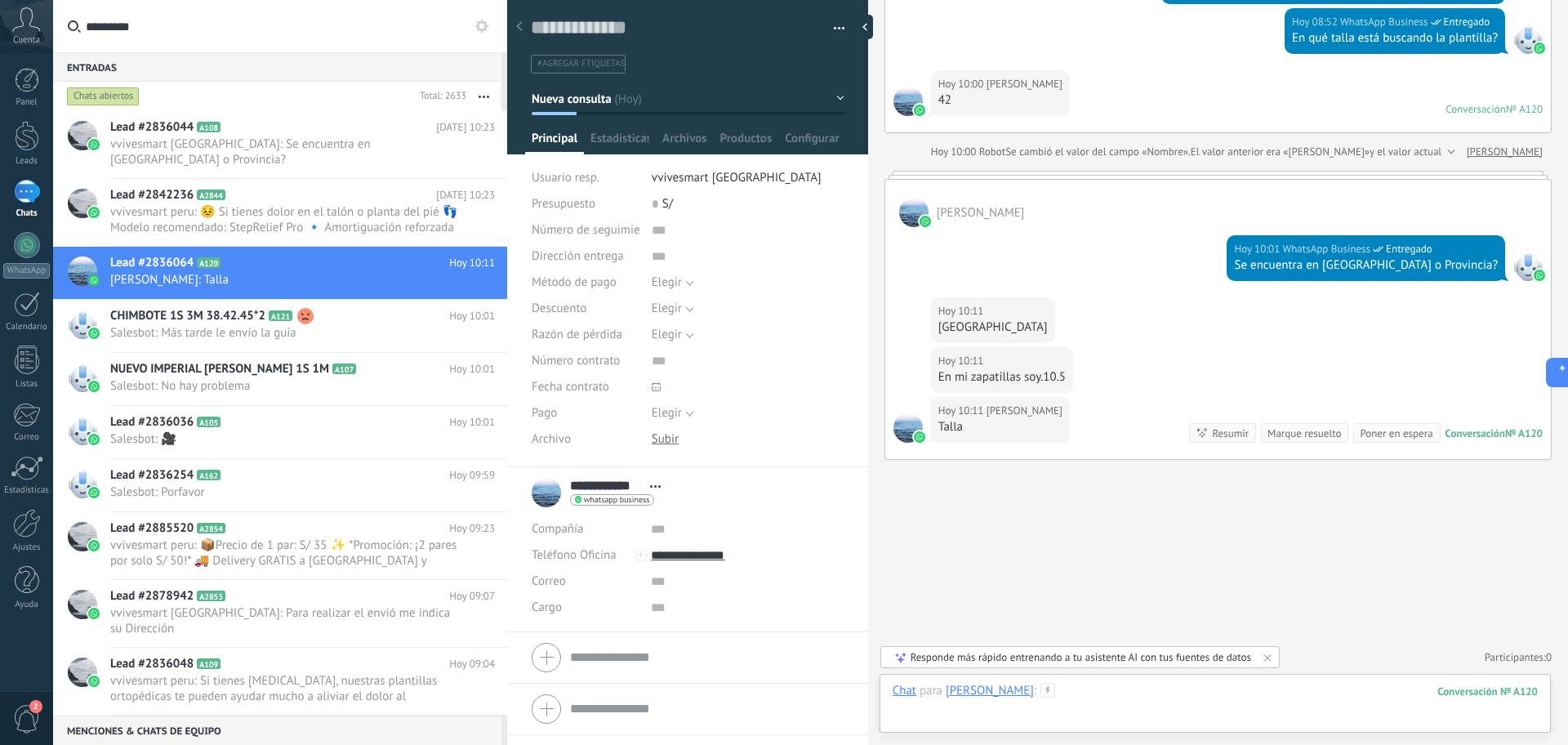
click at [1134, 700] on div at bounding box center [1215, 707] width 645 height 49
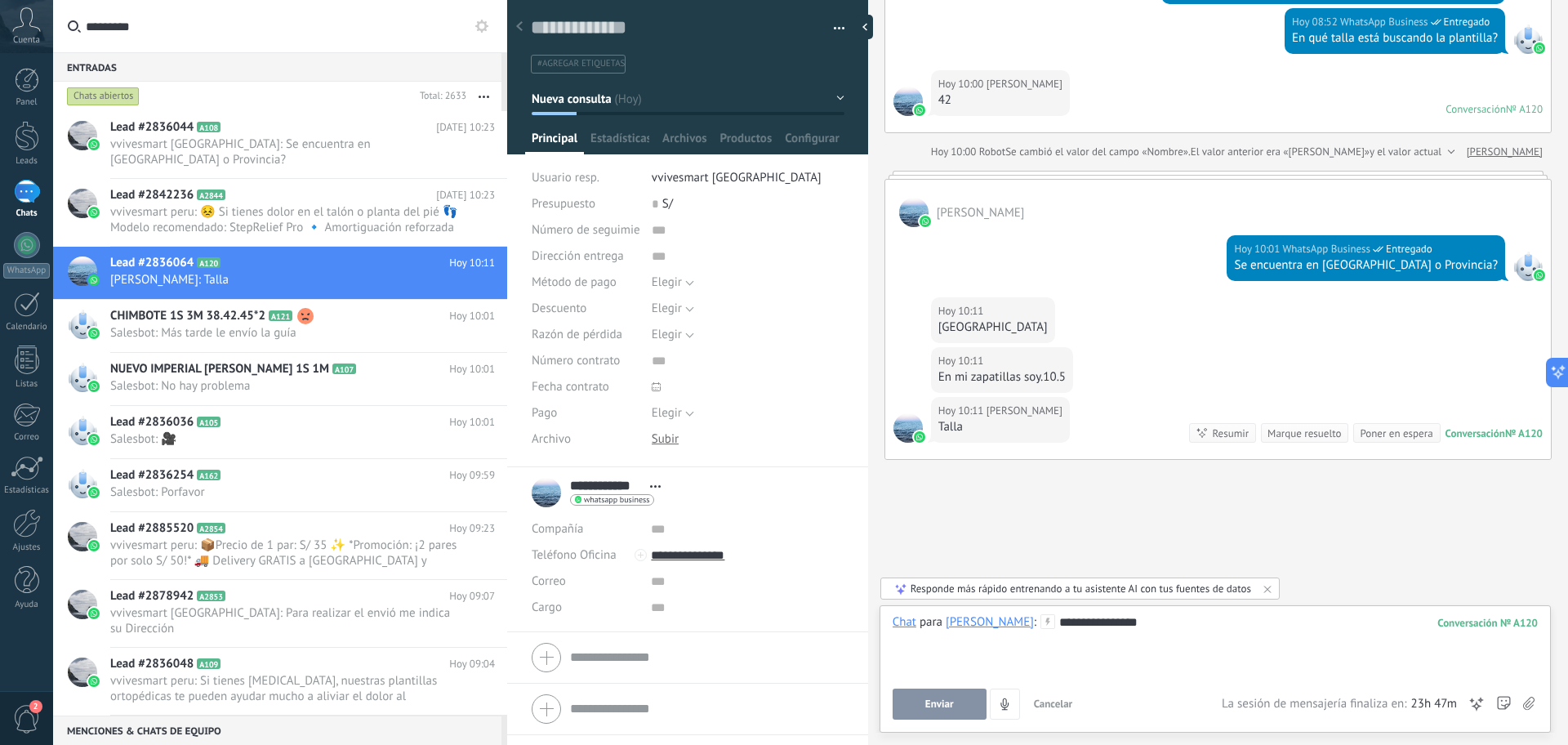
click at [945, 717] on button "Enviar" at bounding box center [939, 703] width 94 height 31
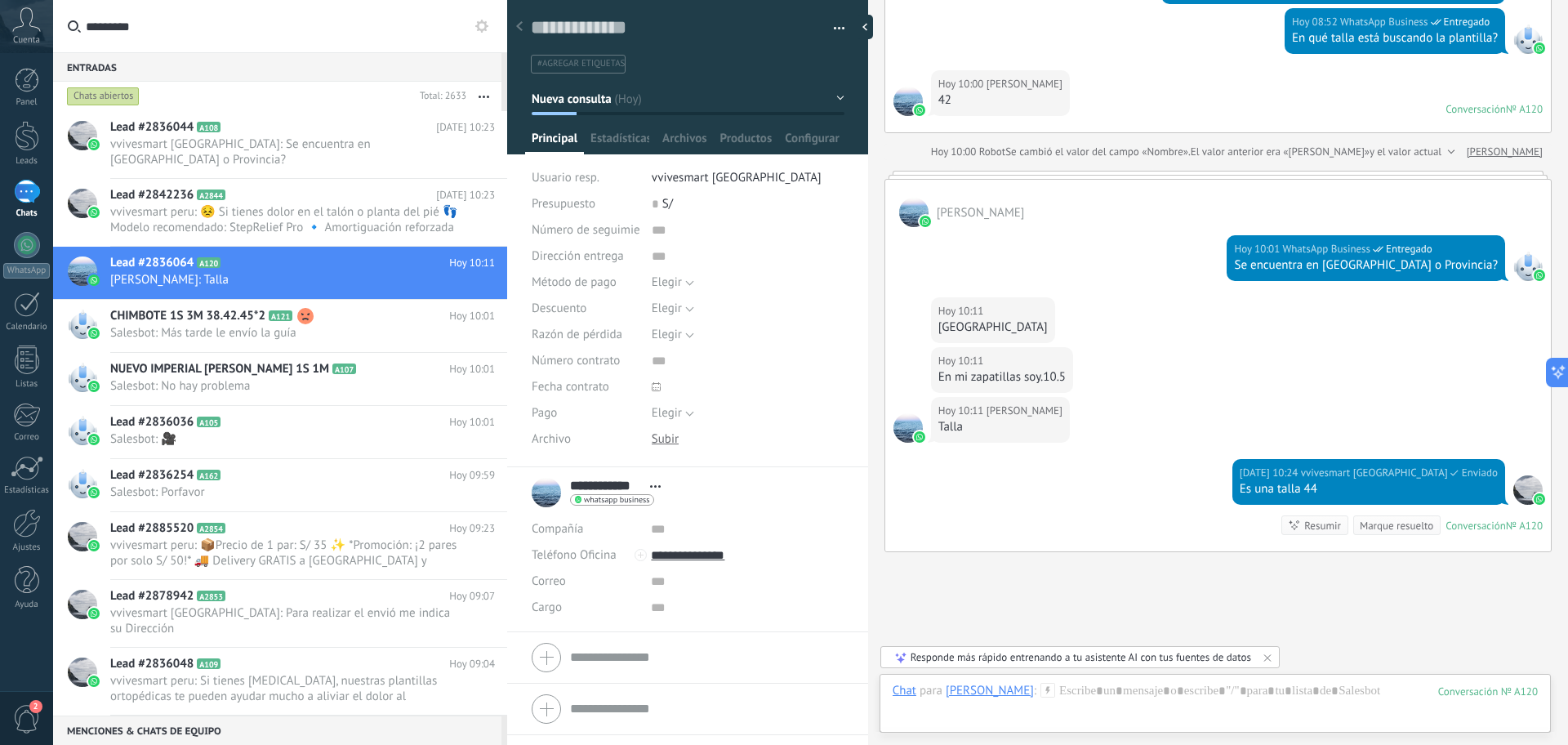
scroll to position [919, 0]
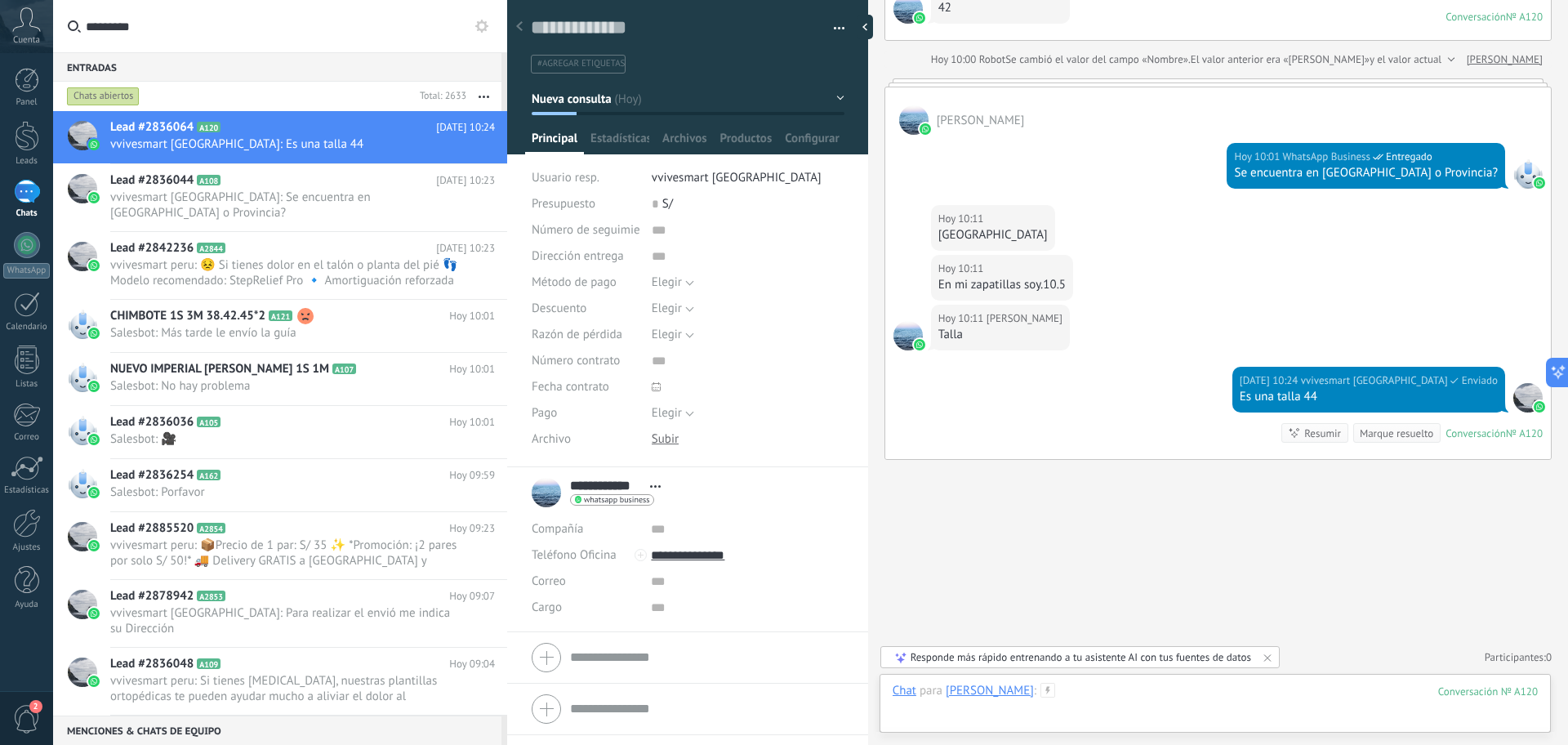
click at [1133, 687] on div at bounding box center [1215, 707] width 645 height 49
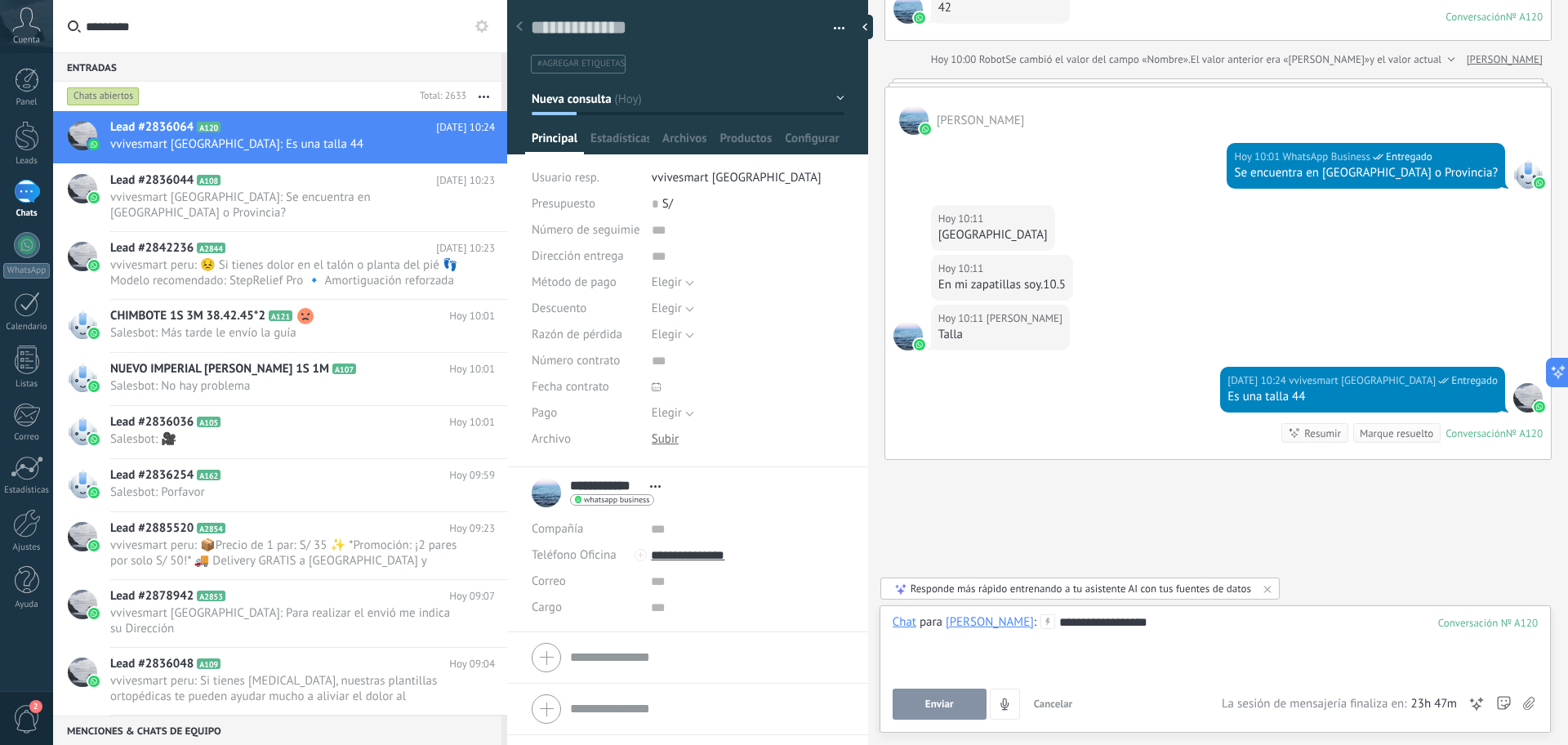
click at [964, 704] on button "Enviar" at bounding box center [939, 703] width 94 height 31
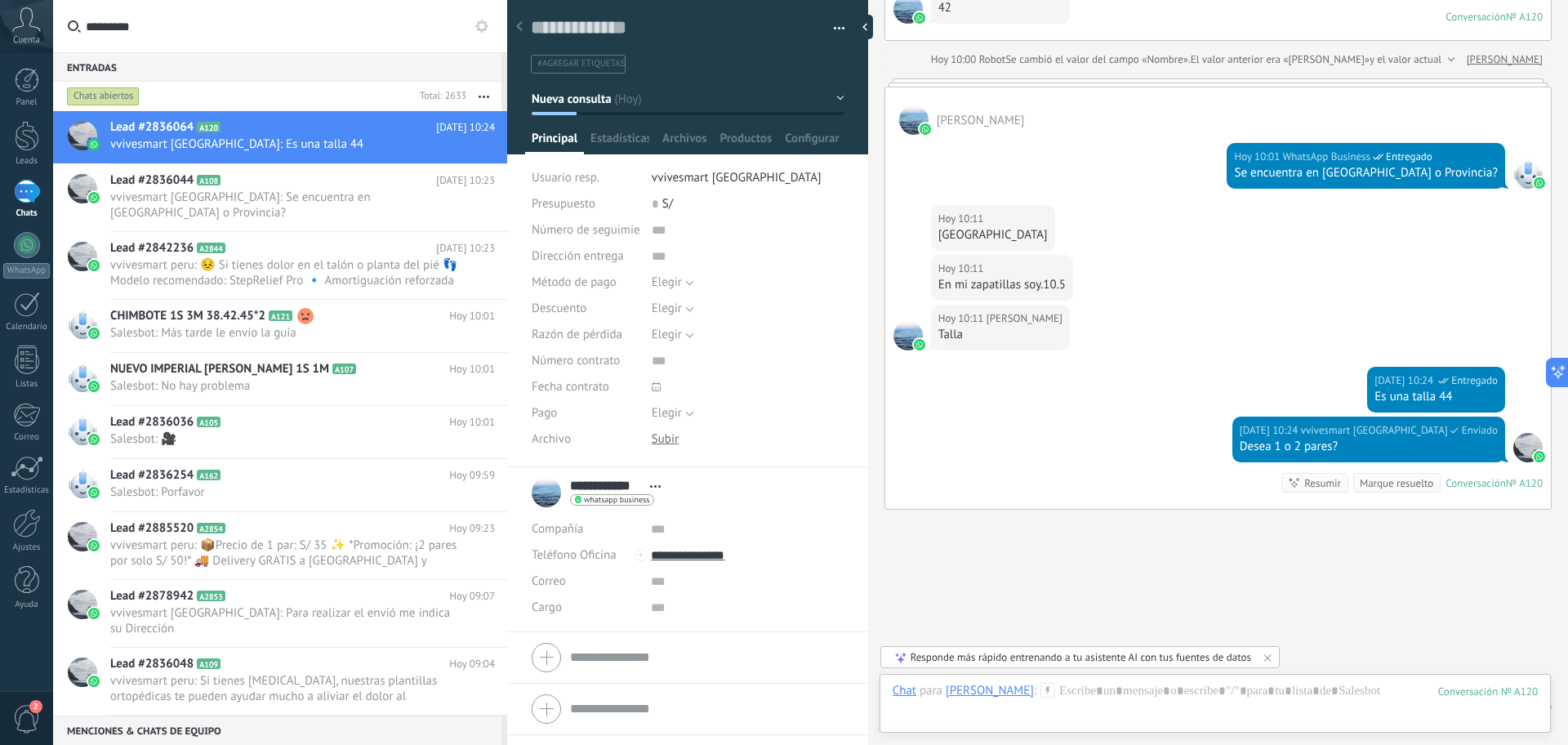
scroll to position [968, 0]
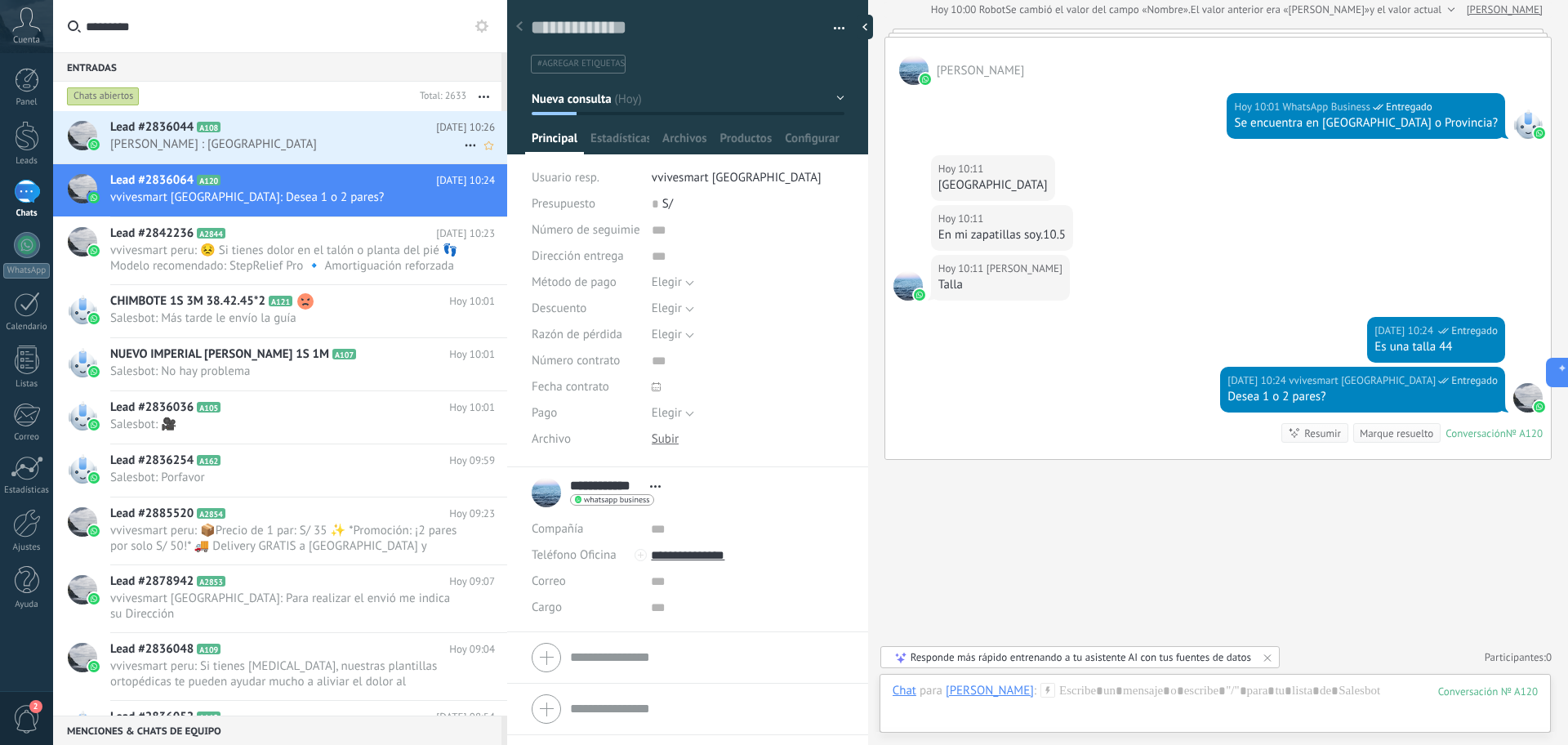
click at [257, 146] on span "[PERSON_NAME] ️: [GEOGRAPHIC_DATA]" at bounding box center [287, 144] width 354 height 15
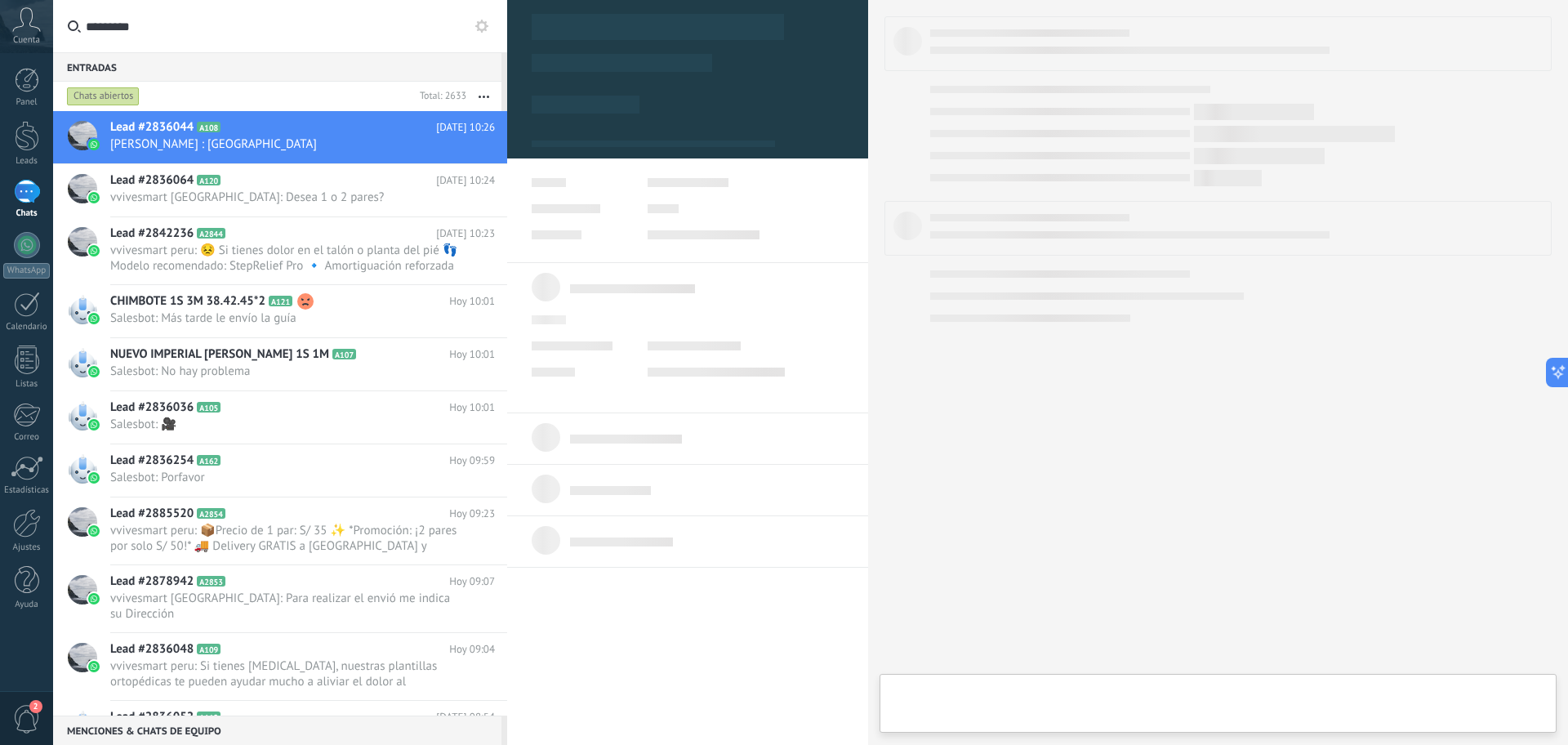
type textarea "**********"
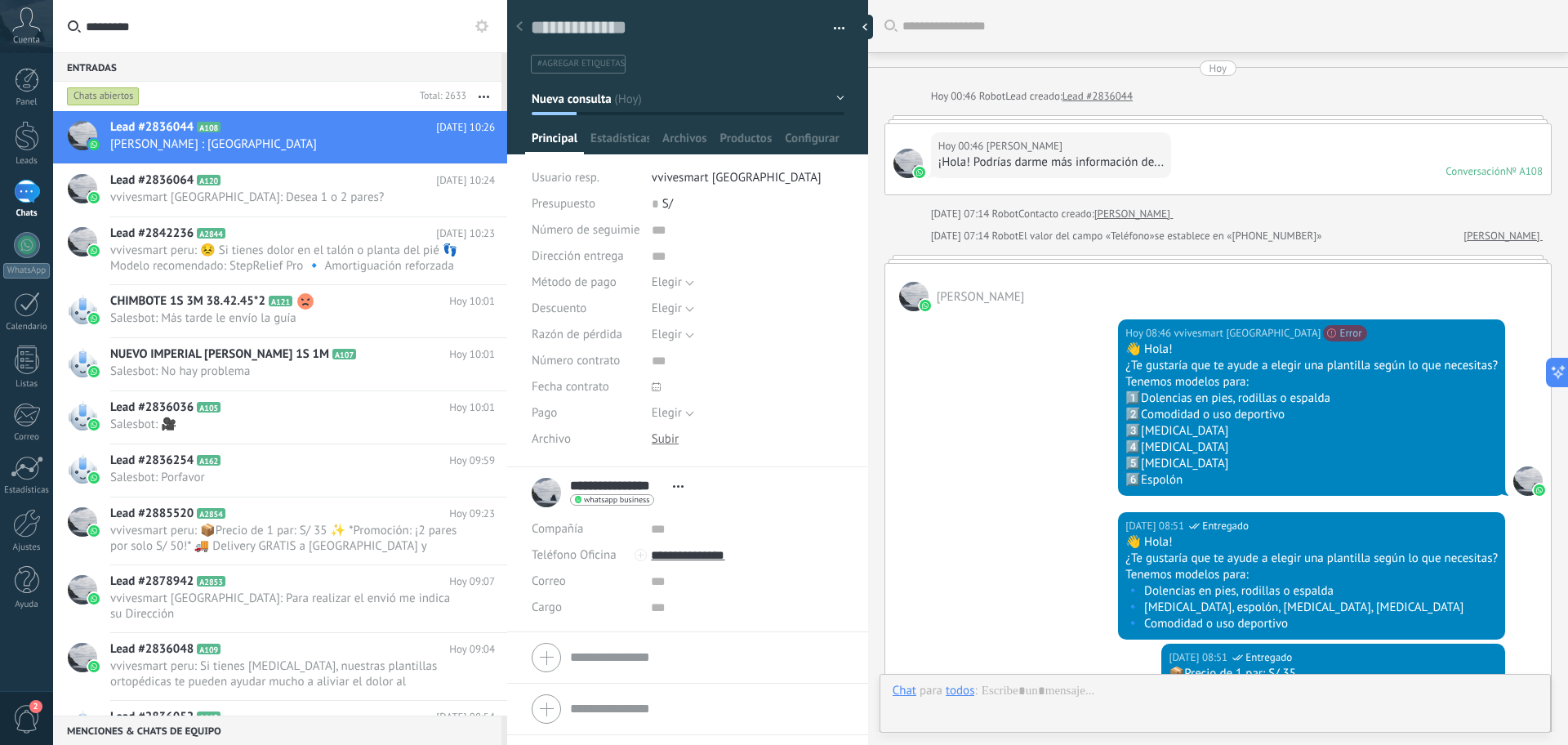
scroll to position [531, 0]
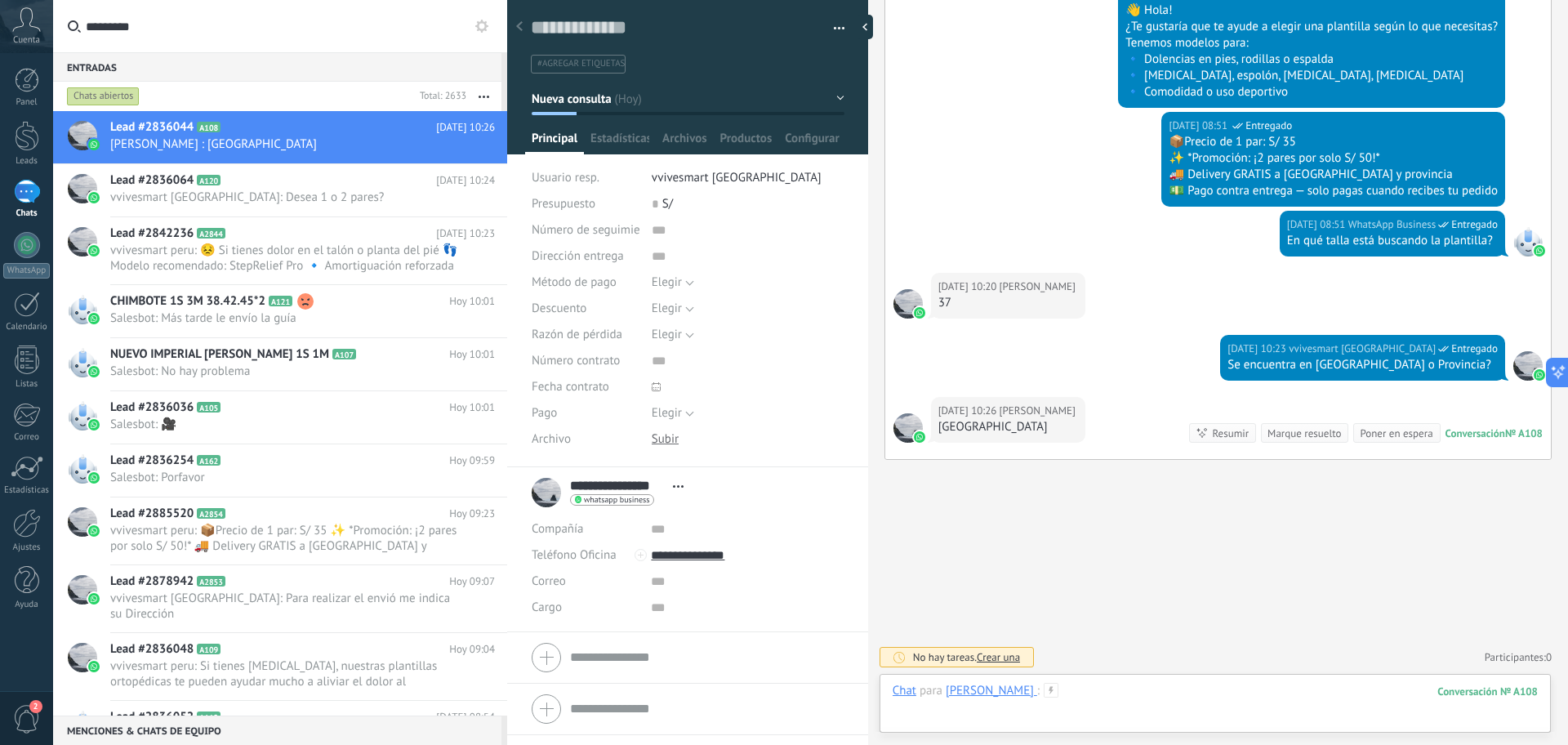
click at [1215, 699] on div at bounding box center [1215, 707] width 645 height 49
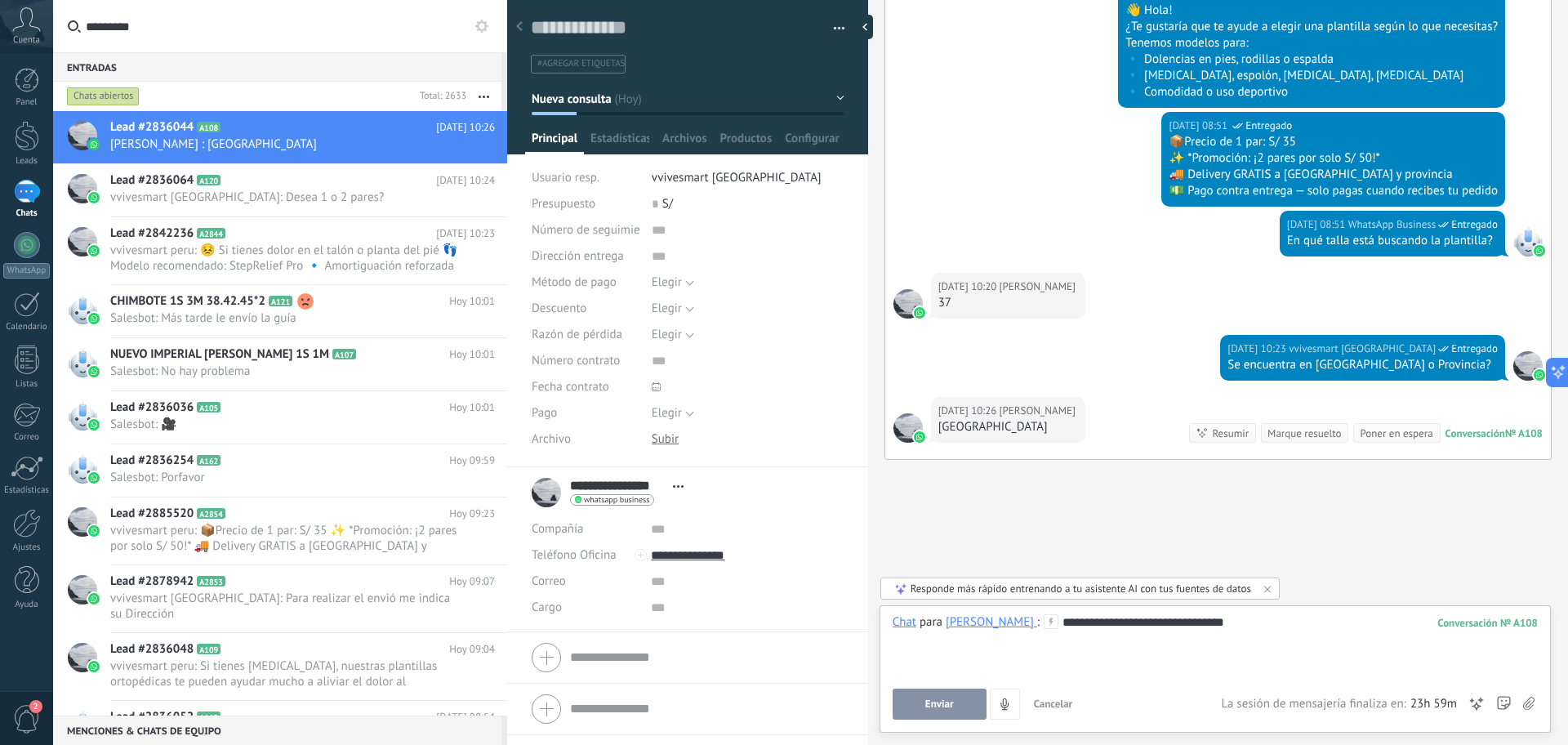
click at [957, 721] on div "**********" at bounding box center [1215, 669] width 671 height 127
click at [981, 696] on button "Enviar" at bounding box center [939, 703] width 94 height 31
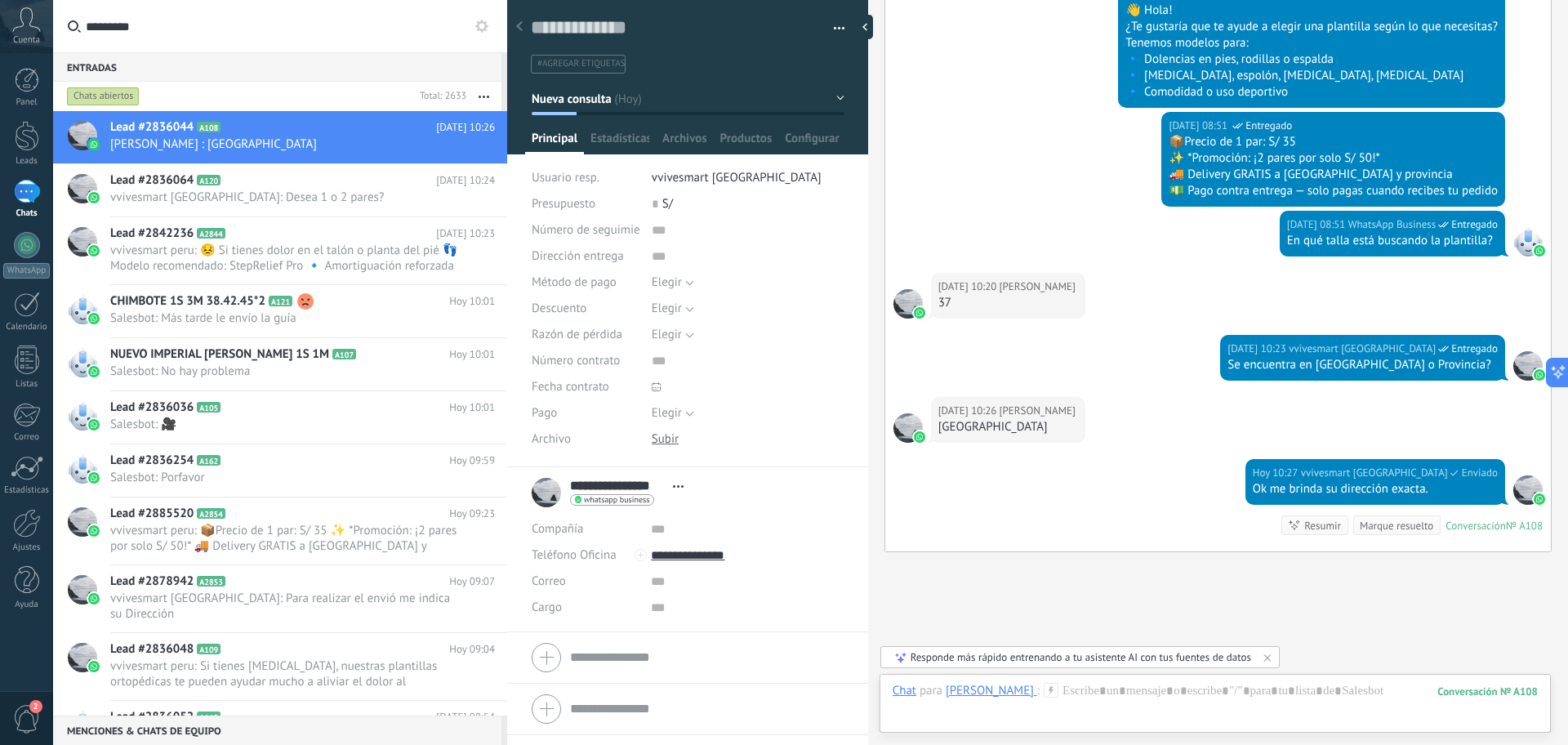
scroll to position [624, 0]
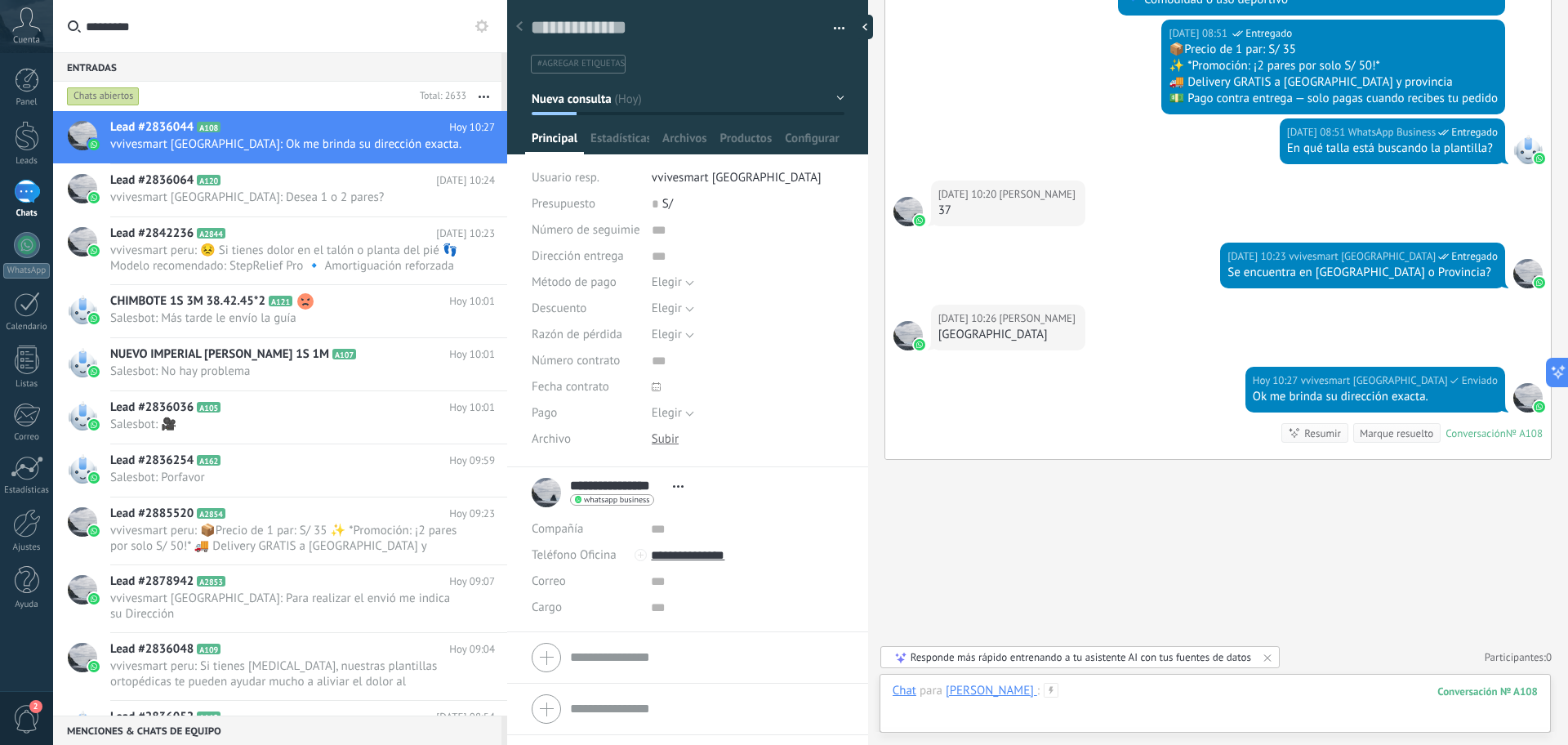
drag, startPoint x: 1223, startPoint y: 701, endPoint x: 1206, endPoint y: 601, distance: 101.4
click at [1222, 701] on div at bounding box center [1215, 707] width 645 height 49
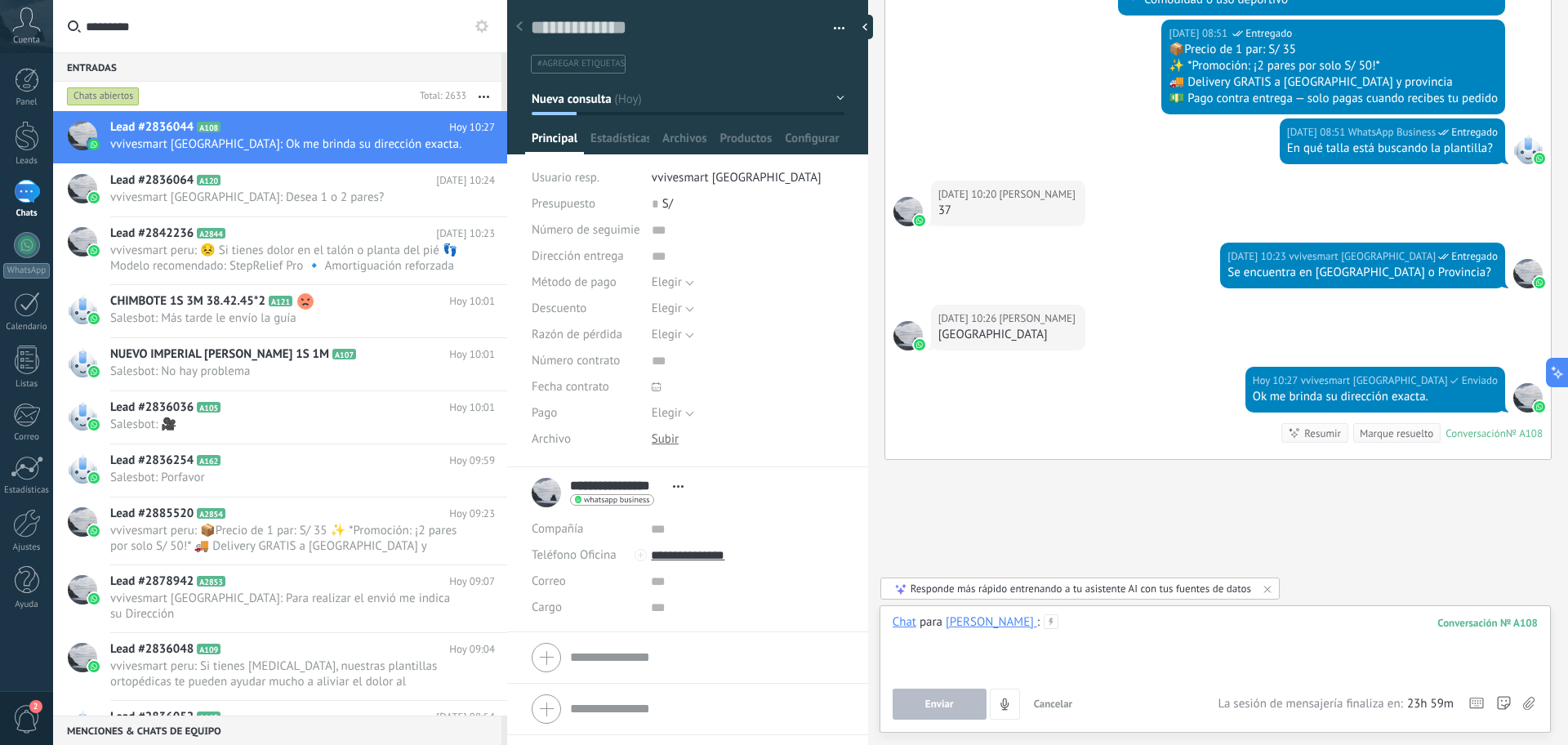
click at [1178, 628] on div at bounding box center [1215, 644] width 645 height 62
click at [1110, 622] on div at bounding box center [1215, 644] width 645 height 62
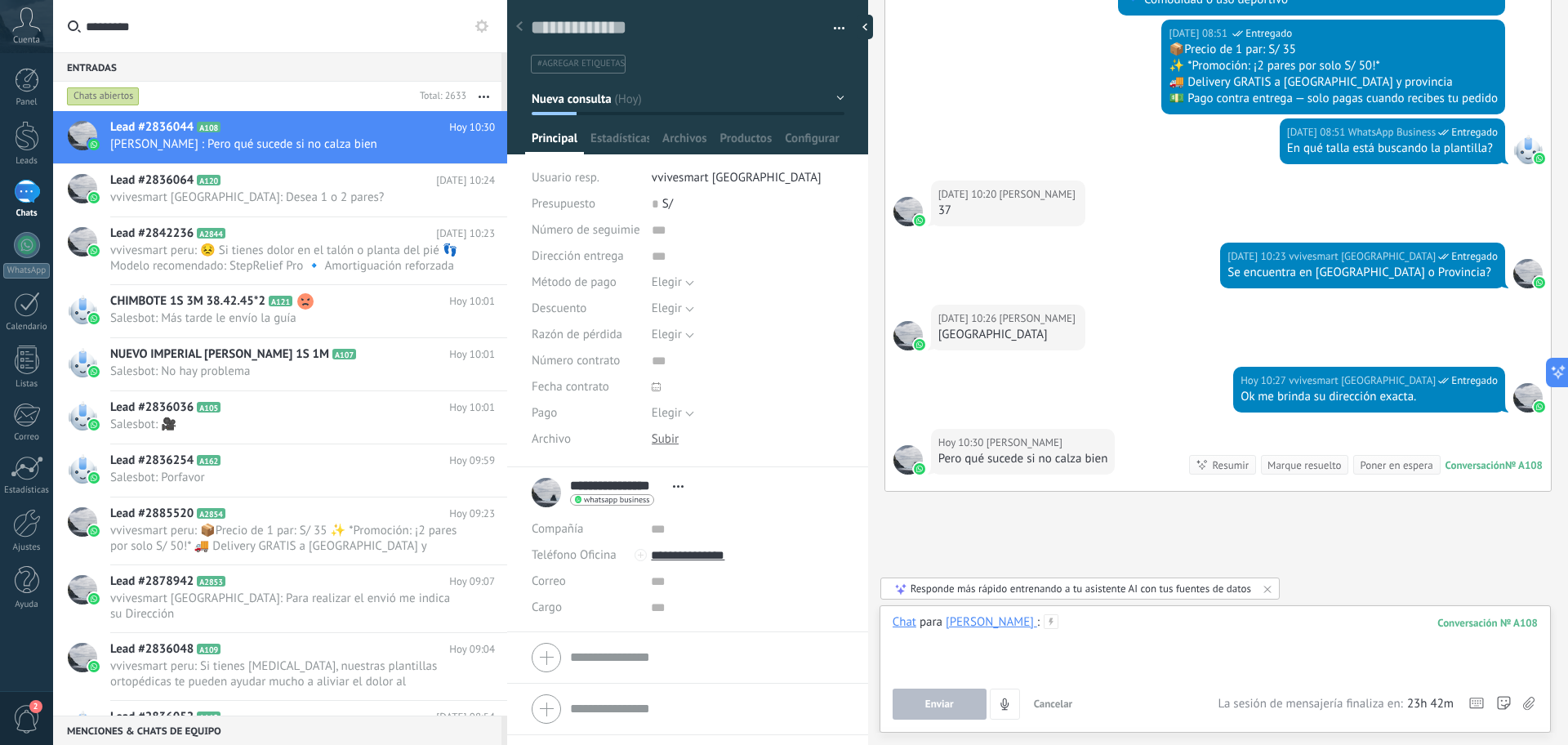
scroll to position [656, 0]
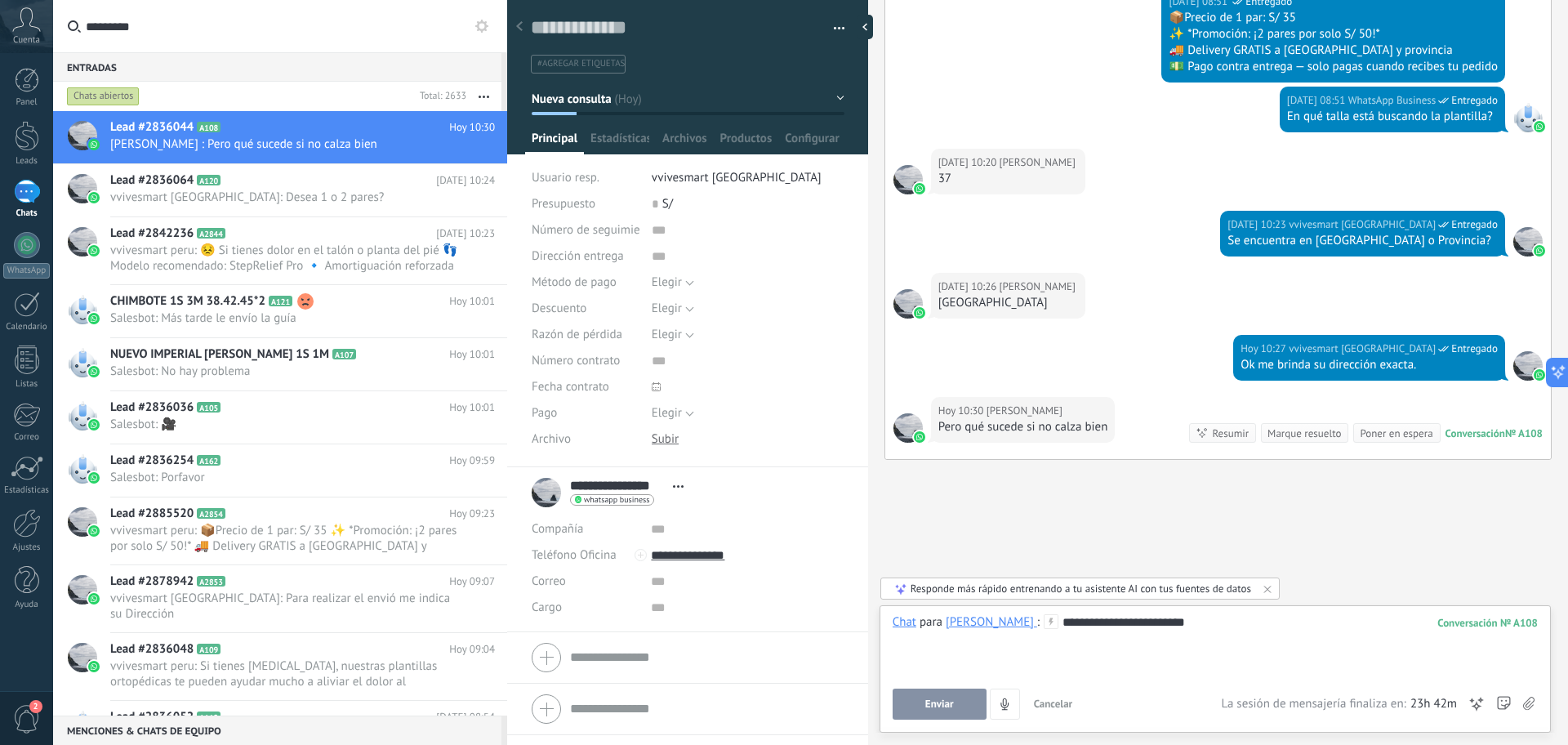
drag, startPoint x: 1119, startPoint y: 643, endPoint x: 1055, endPoint y: 686, distance: 77.1
click at [1120, 642] on div "**********" at bounding box center [1215, 644] width 645 height 62
click at [956, 709] on button "Enviar" at bounding box center [939, 703] width 94 height 31
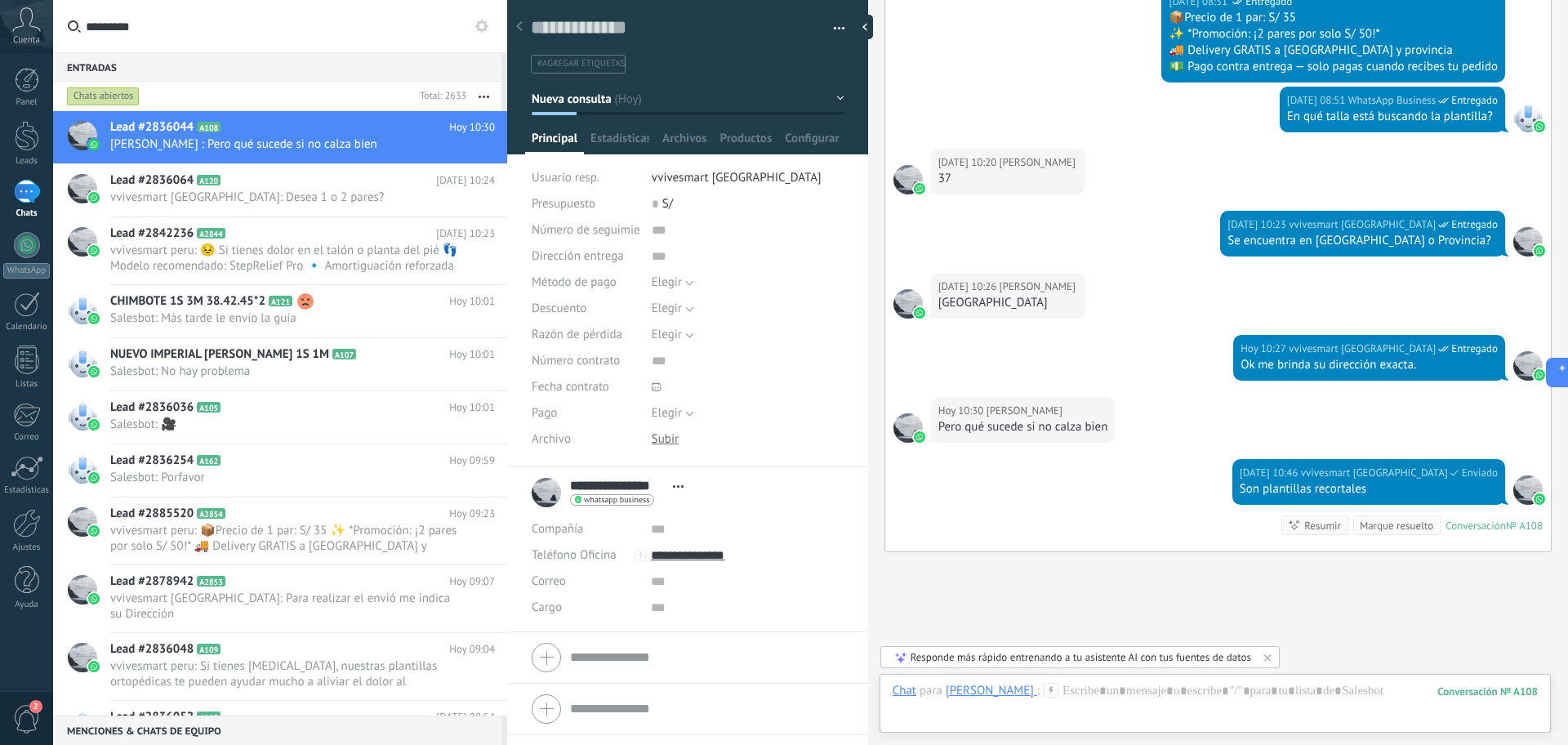
scroll to position [748, 0]
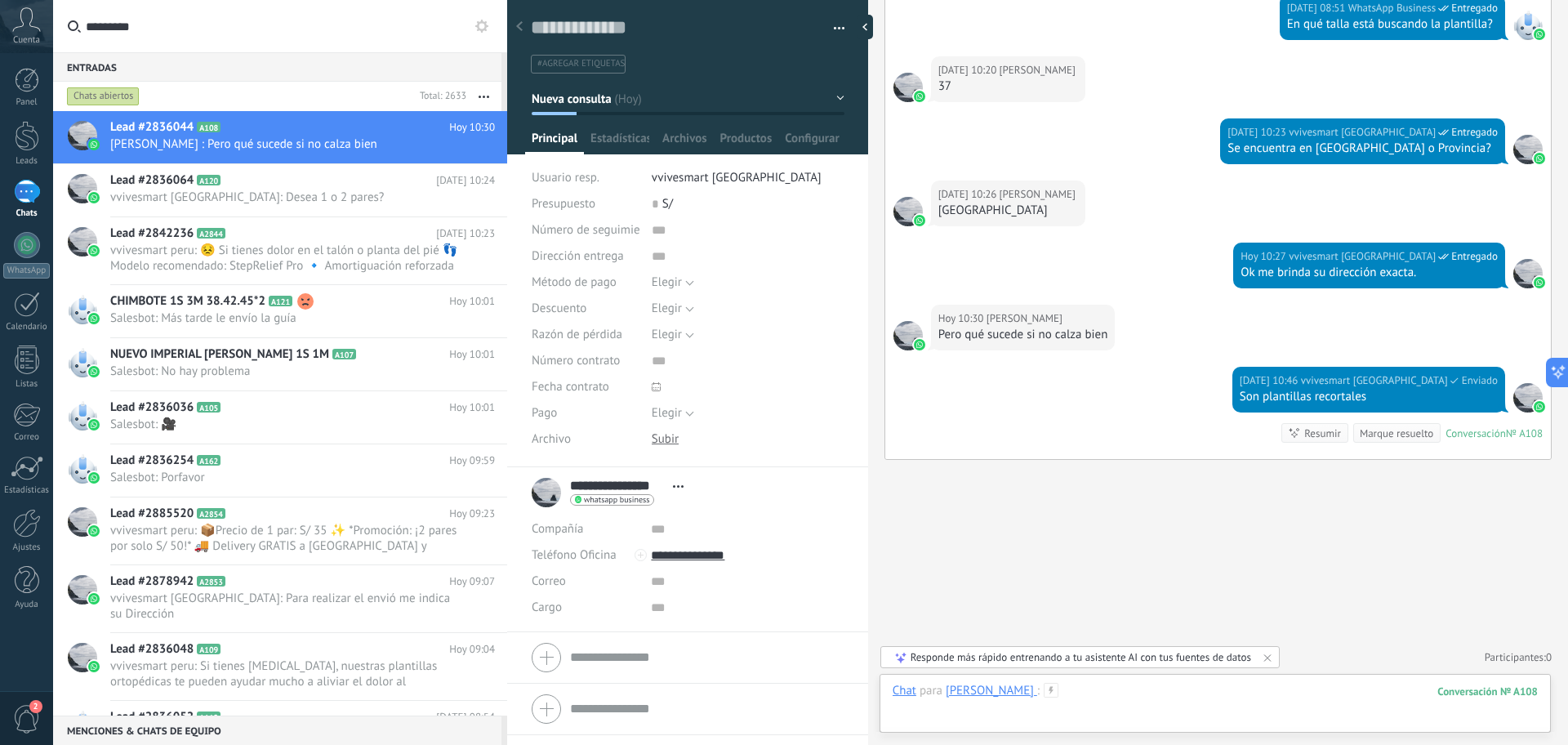
click at [1121, 690] on div at bounding box center [1215, 707] width 645 height 49
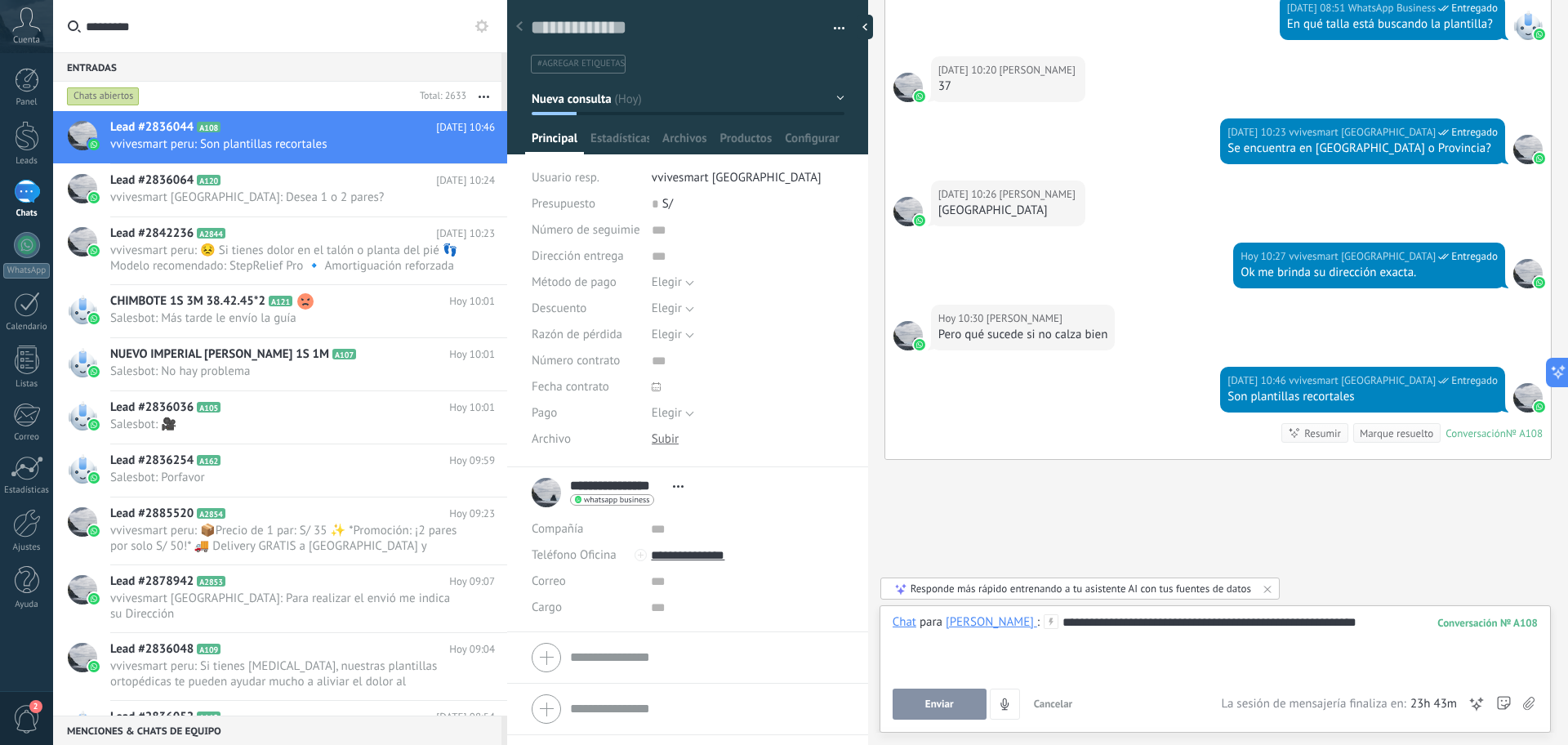
click at [955, 711] on button "Enviar" at bounding box center [939, 703] width 94 height 31
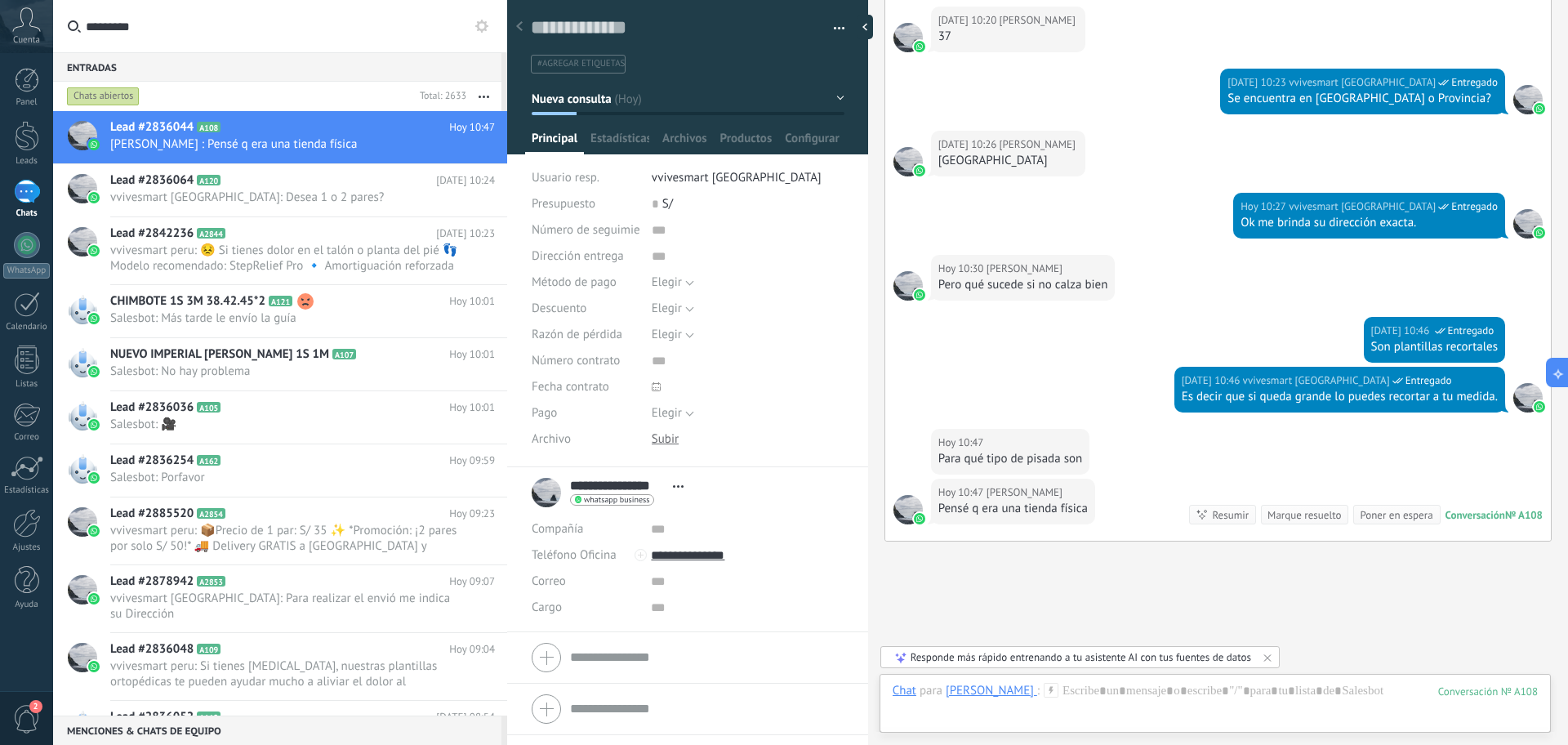
scroll to position [880, 0]
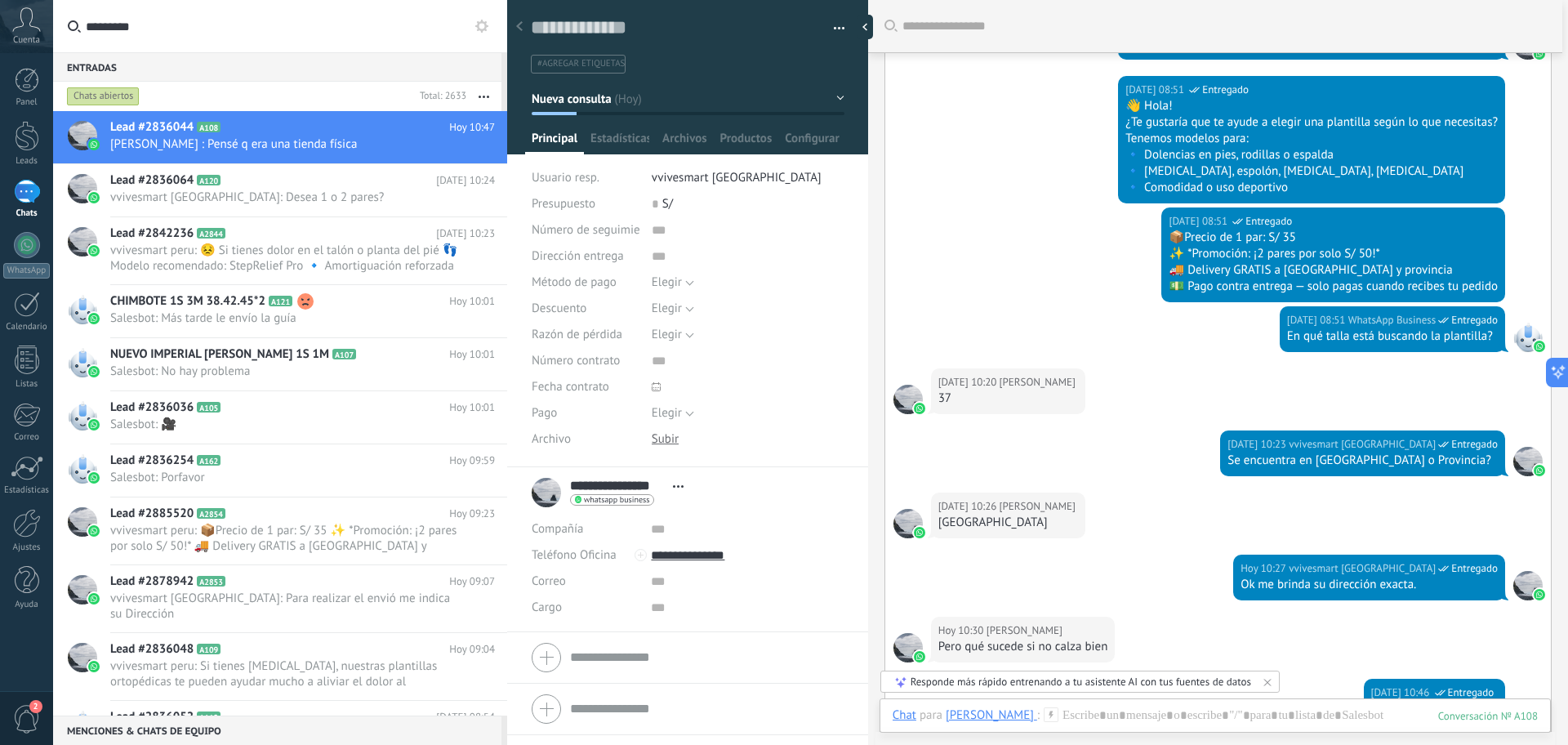
scroll to position [63, 0]
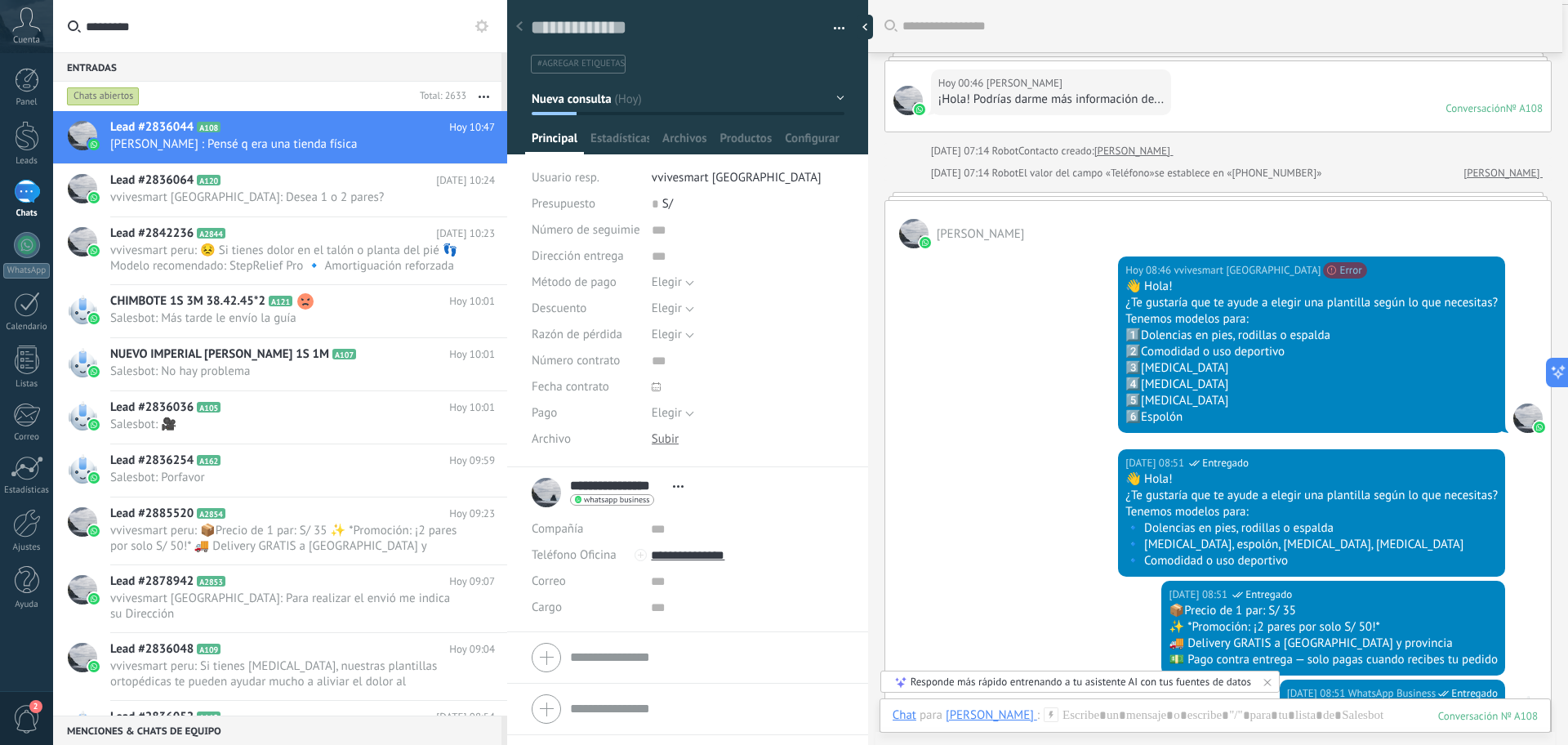
click at [1238, 433] on div "[DATE] 08:46 vvivesmart peru No se puede enviar tu mensaje. El destinatario ha …" at bounding box center [1218, 349] width 665 height 201
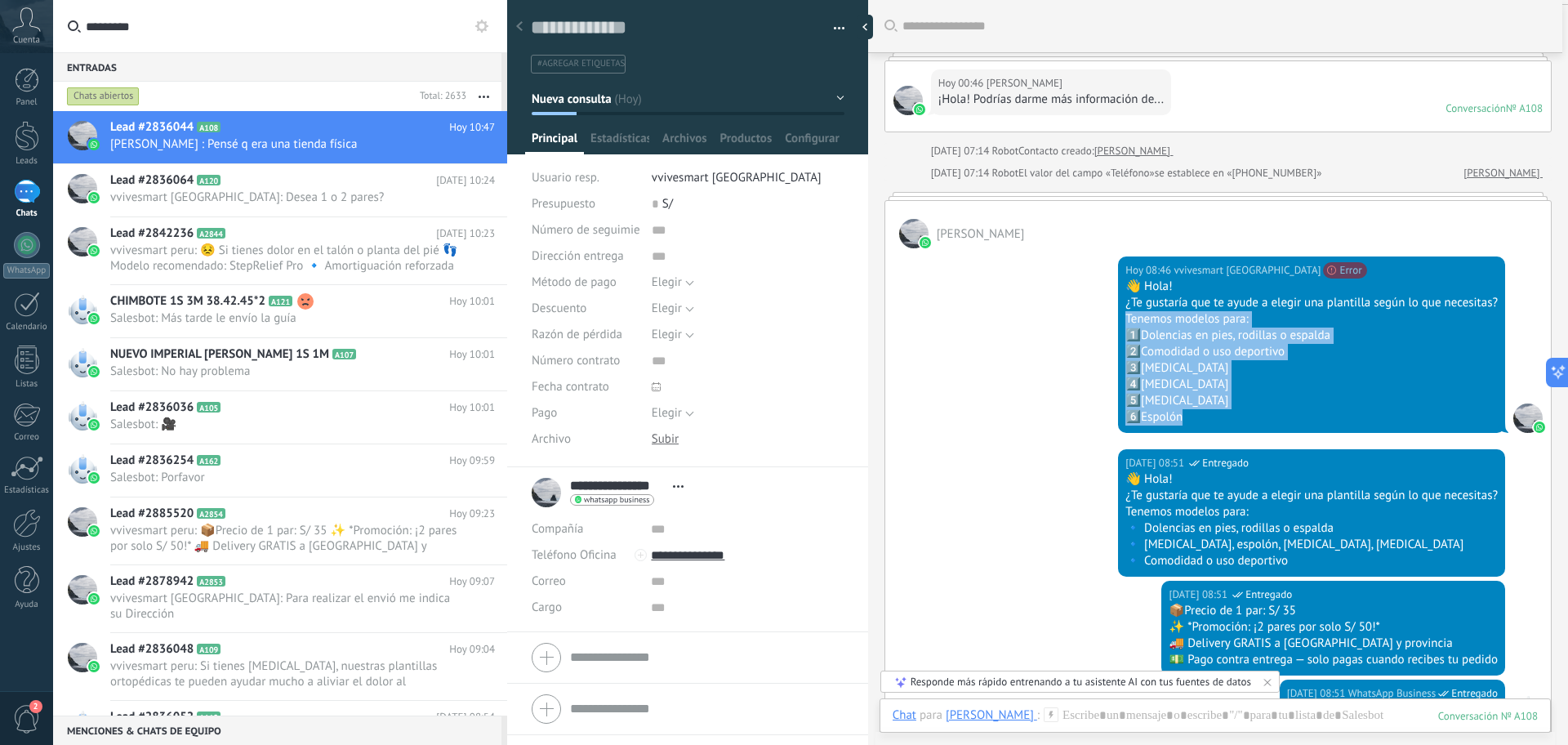
drag, startPoint x: 1222, startPoint y: 415, endPoint x: 1063, endPoint y: 316, distance: 187.3
click at [1063, 316] on div "[DATE] 08:46 vvivesmart peru No se puede enviar tu mensaje. El destinatario ha …" at bounding box center [1218, 349] width 665 height 201
copy div "Tenemos modelos para: 1️⃣Dolencias en pies, rodillas o espalda 2️⃣Comodidad o u…"
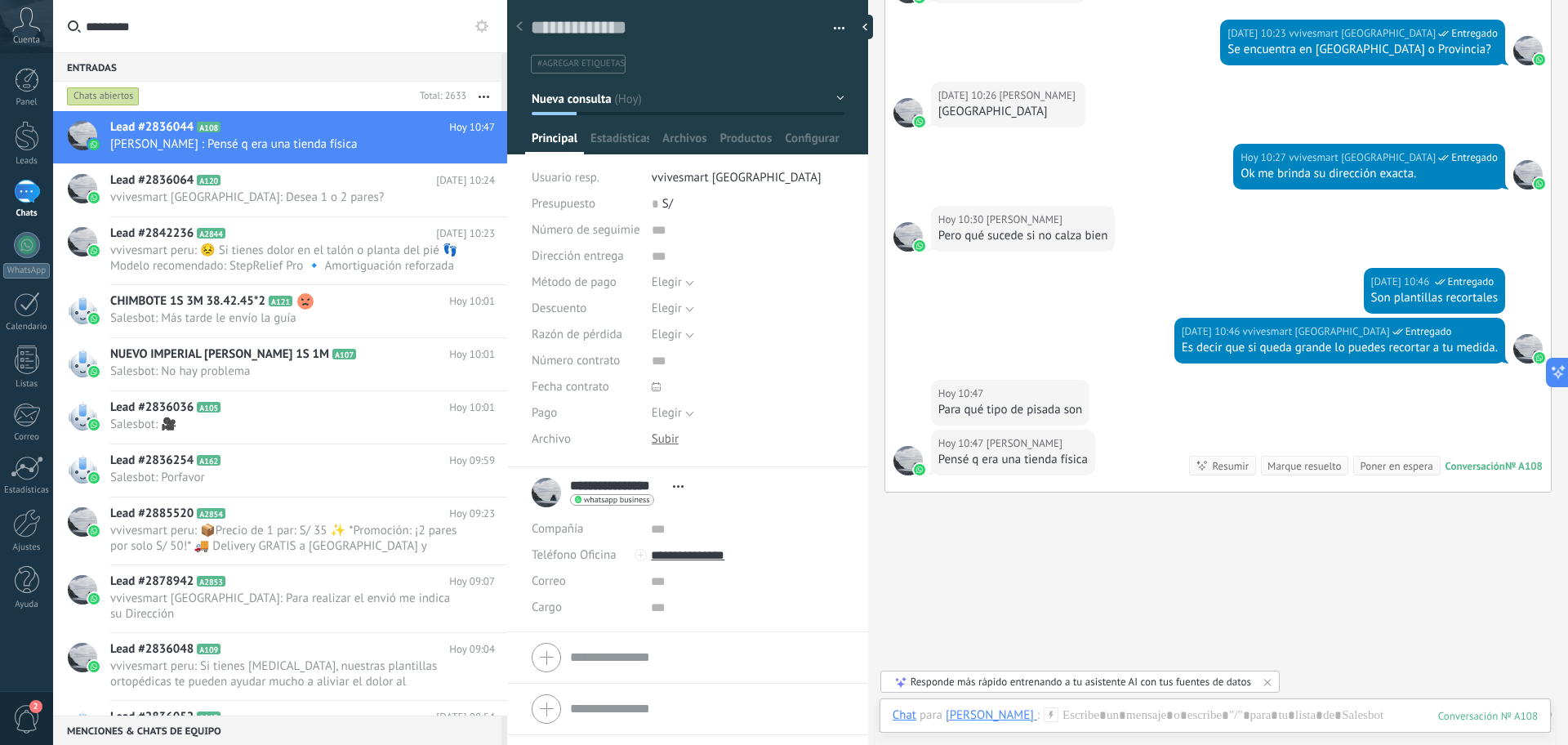
scroll to position [880, 0]
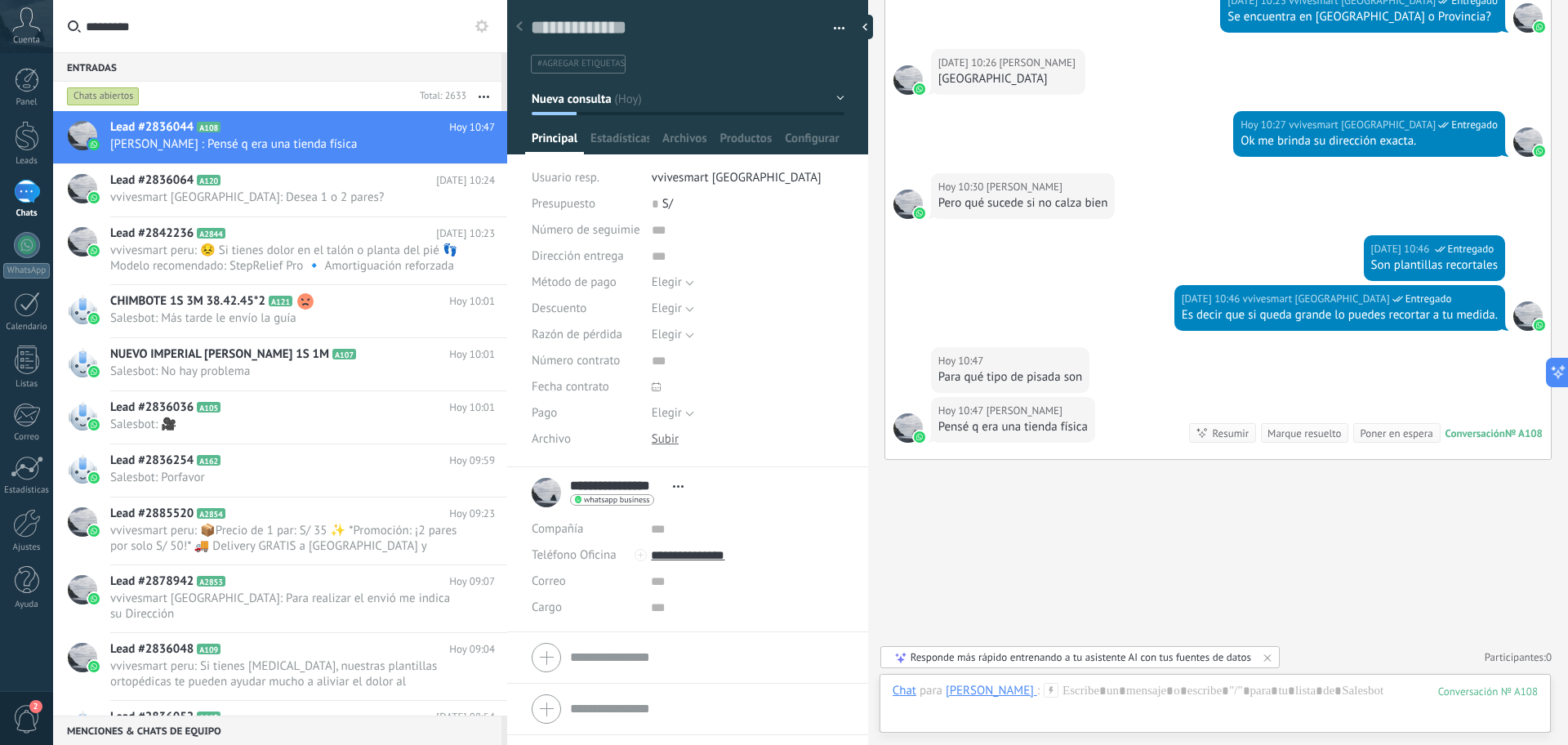
click at [1245, 710] on div at bounding box center [1215, 707] width 645 height 49
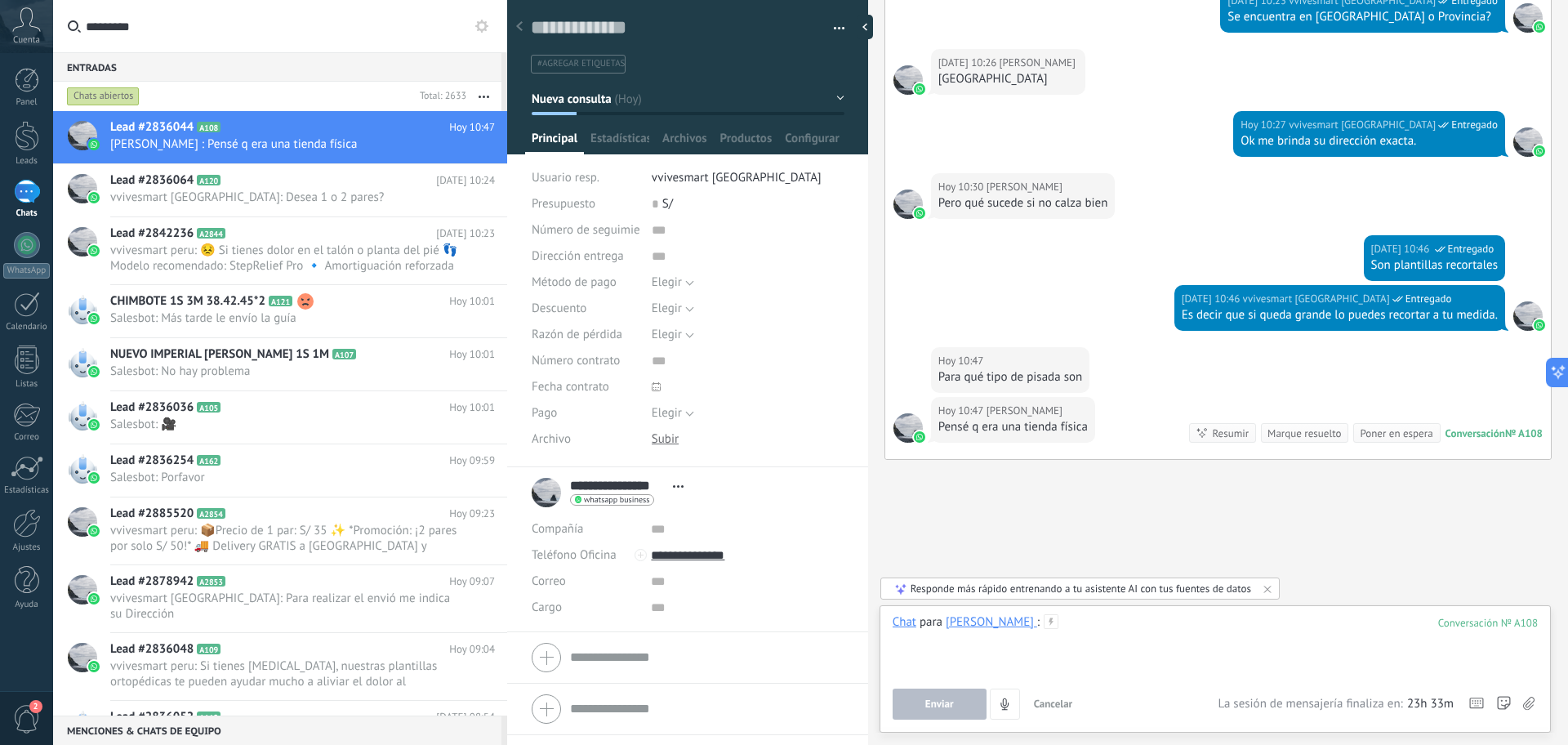
paste div
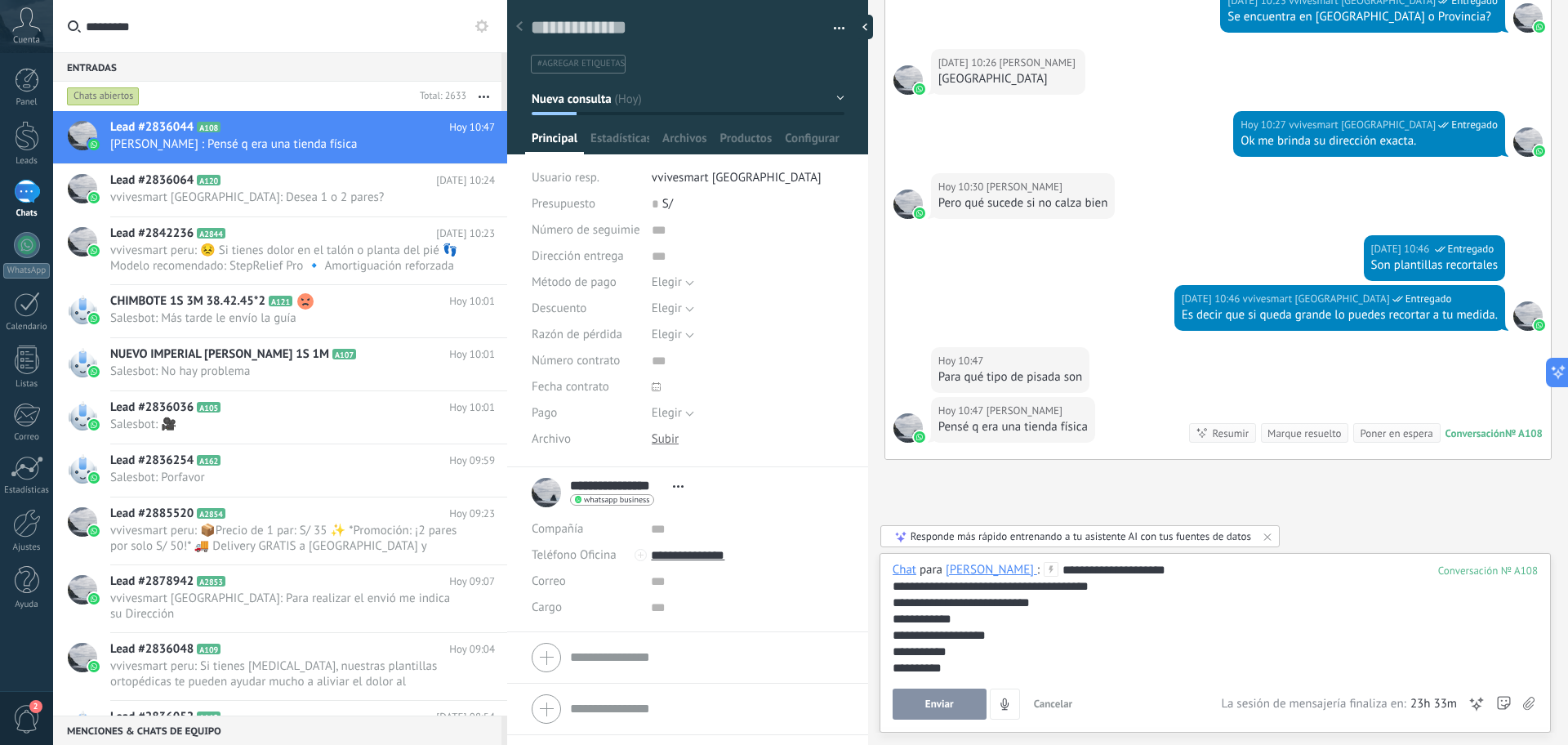
click at [961, 693] on button "Enviar" at bounding box center [939, 703] width 94 height 31
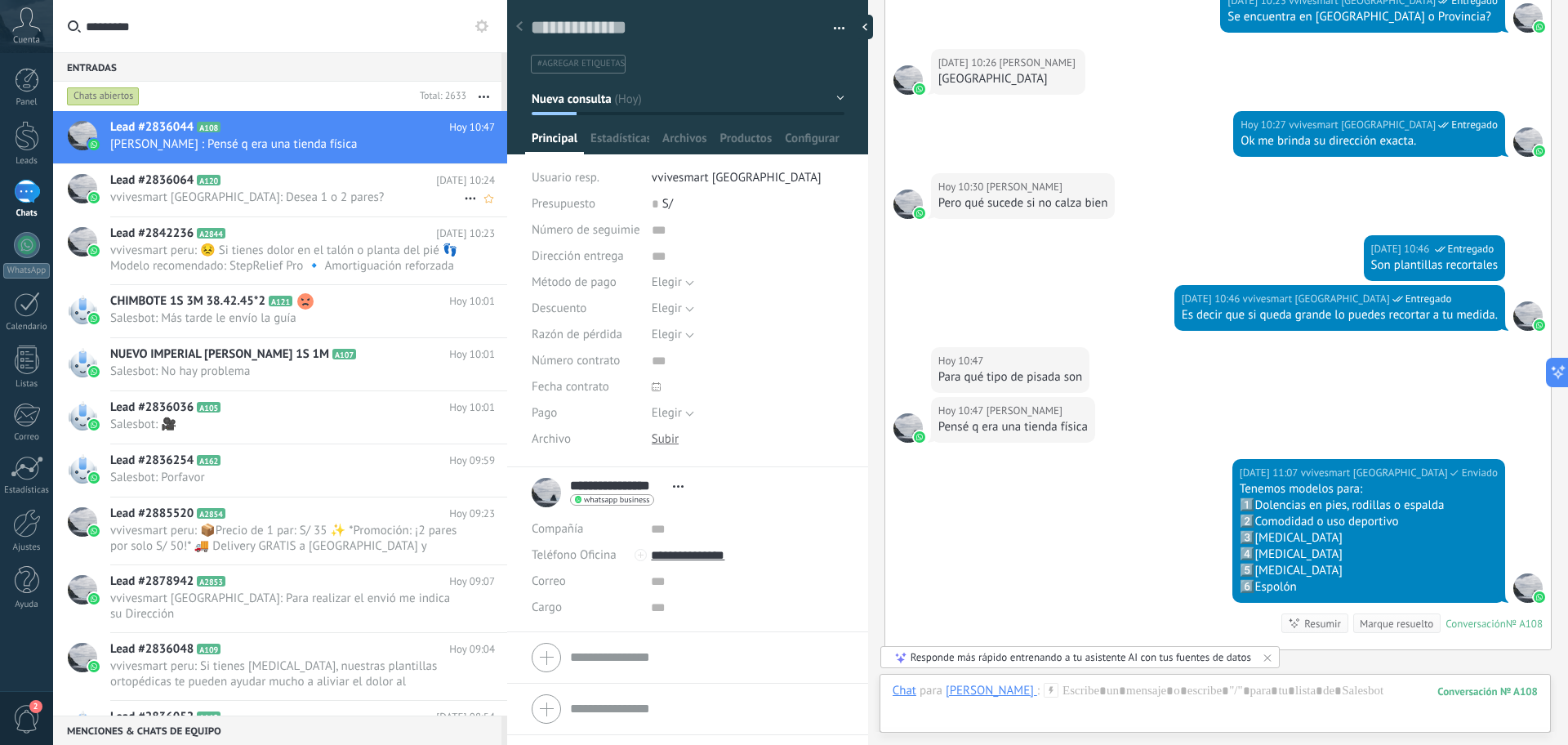
scroll to position [1070, 0]
